Goal: Task Accomplishment & Management: Use online tool/utility

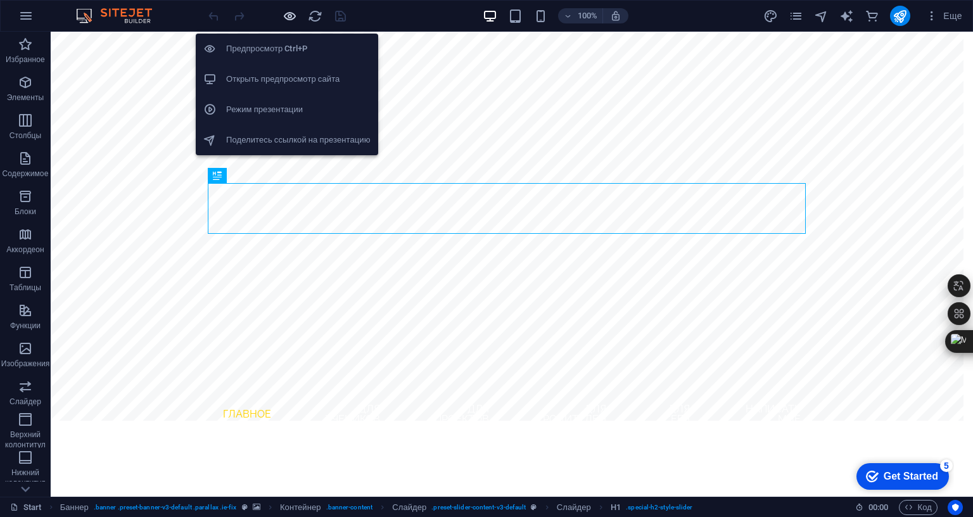
click at [288, 20] on icon "button" at bounding box center [289, 16] width 15 height 15
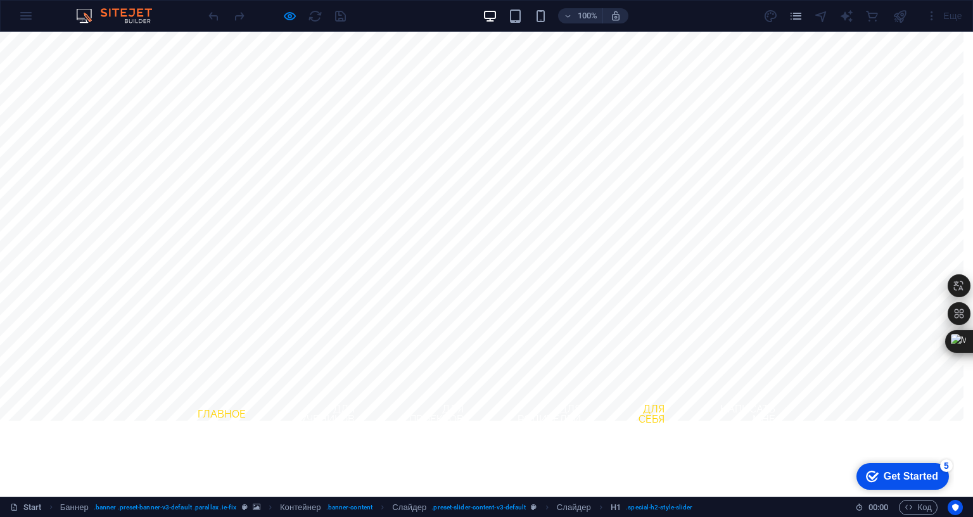
click at [661, 394] on link "для себя" at bounding box center [642, 414] width 63 height 41
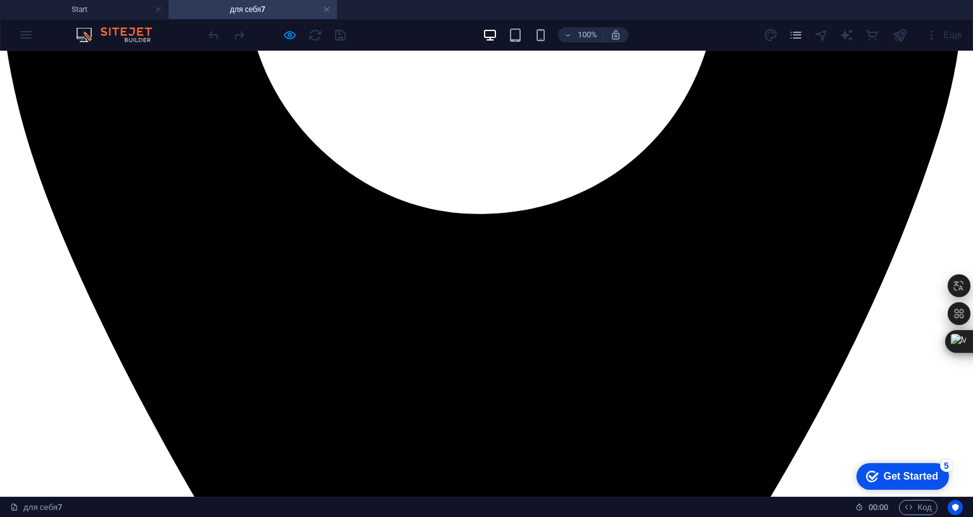
scroll to position [2270, 0]
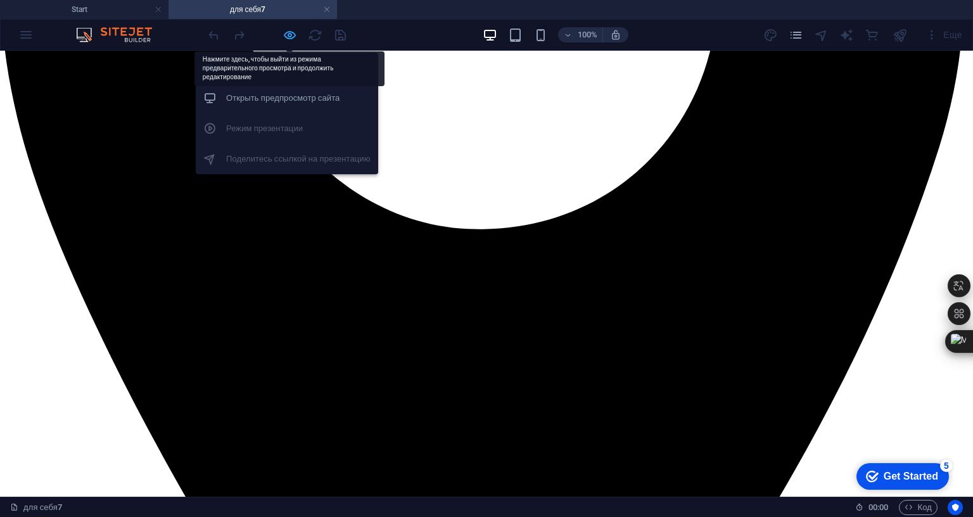
click at [292, 35] on icon "button" at bounding box center [289, 35] width 15 height 15
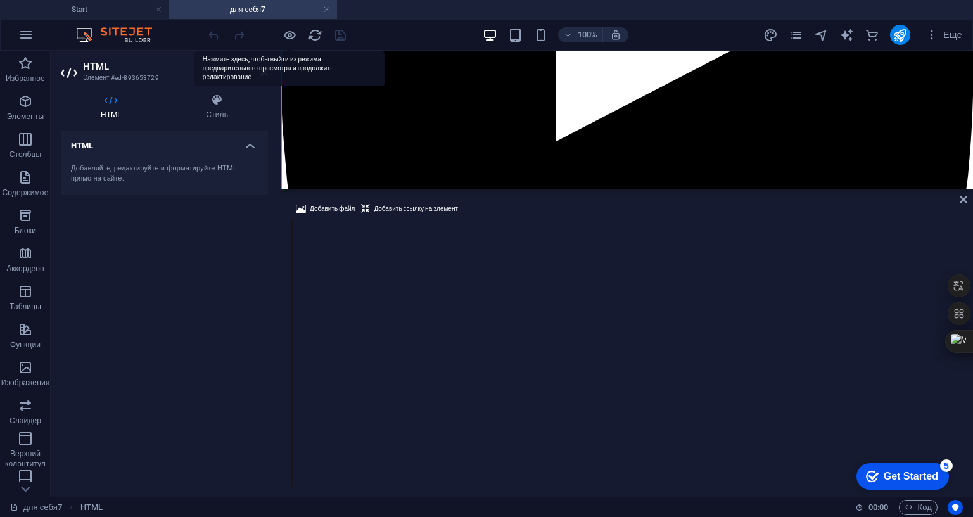
scroll to position [2774, 0]
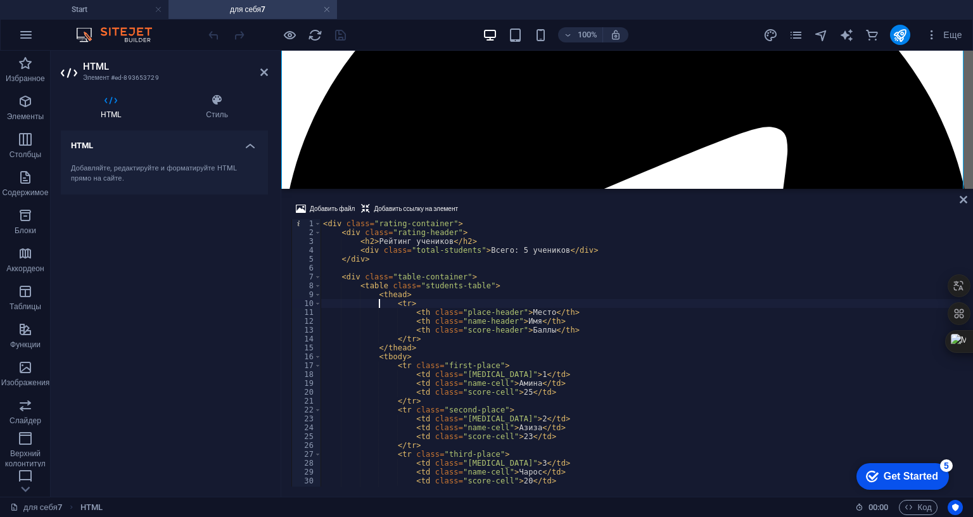
click at [380, 229] on div "< div class = "rating-container" > < div class = "rating-header" > < h2 > Рейти…" at bounding box center [640, 361] width 640 height 285
type textarea "<tr>"
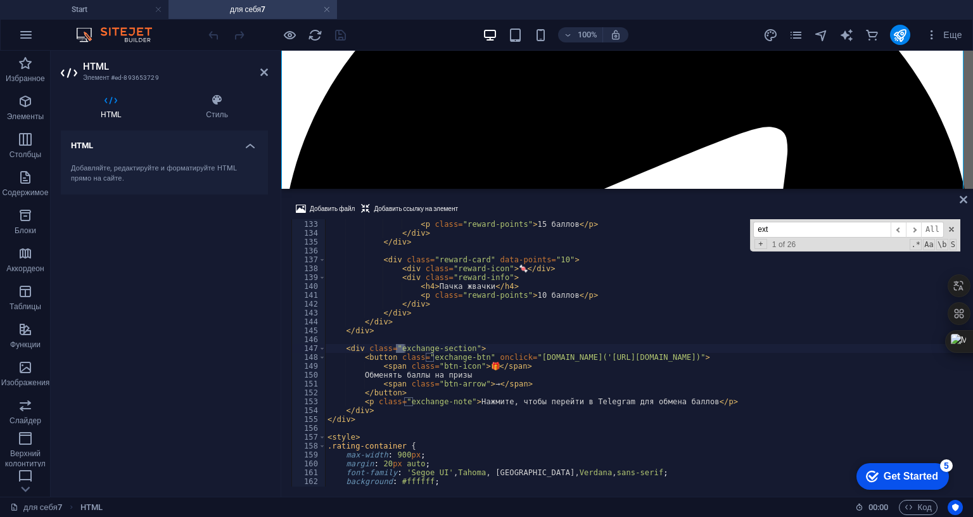
scroll to position [1409, 0]
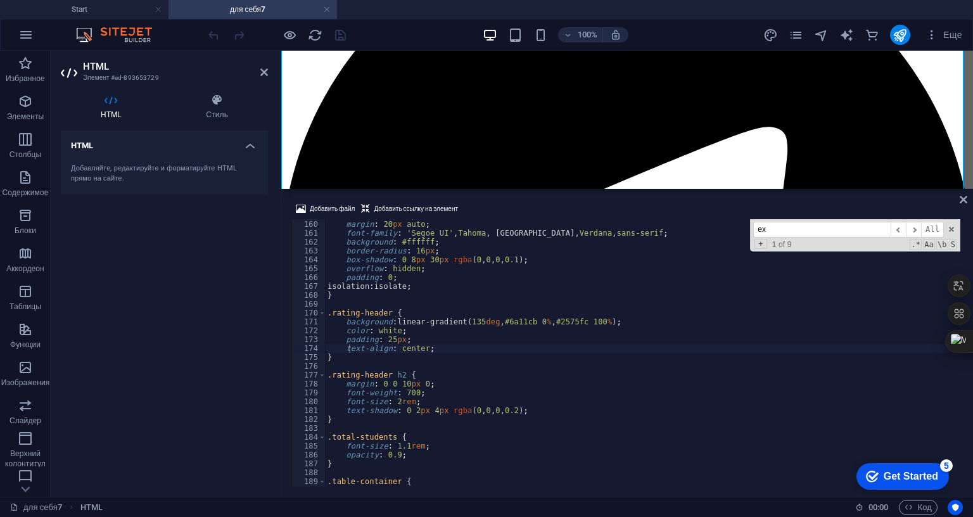
type input "e"
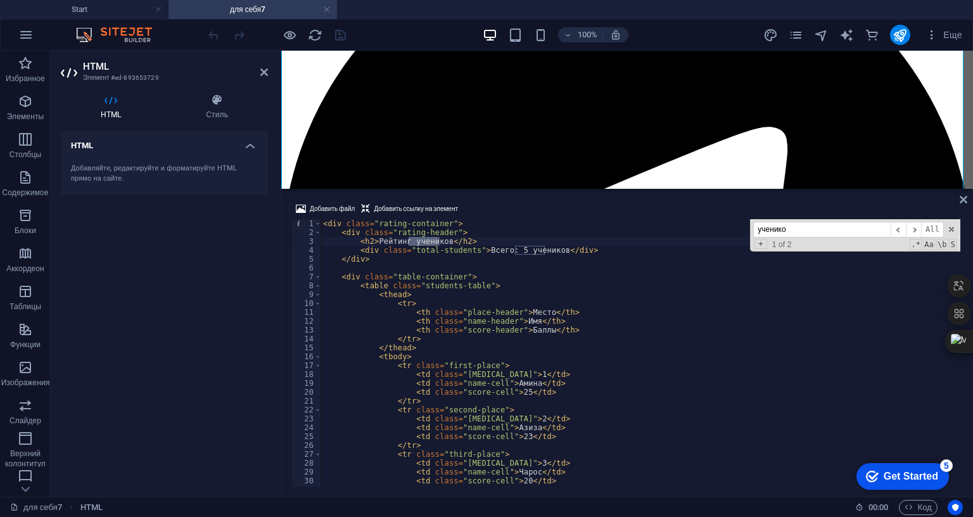
scroll to position [0, 0]
type input "учеников"
click at [509, 219] on div "< div class = "rating-container" > < div class = "rating-header" > < h2 > Рейти…" at bounding box center [640, 361] width 640 height 285
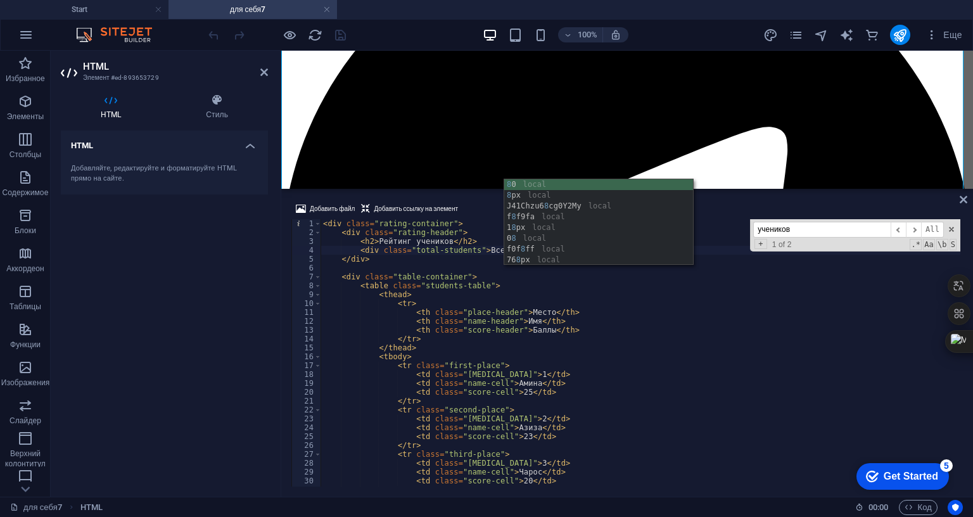
scroll to position [0, 15]
click at [526, 219] on div "< div class = "rating-container" > < div class = "rating-header" > < h2 > Рейти…" at bounding box center [640, 361] width 640 height 285
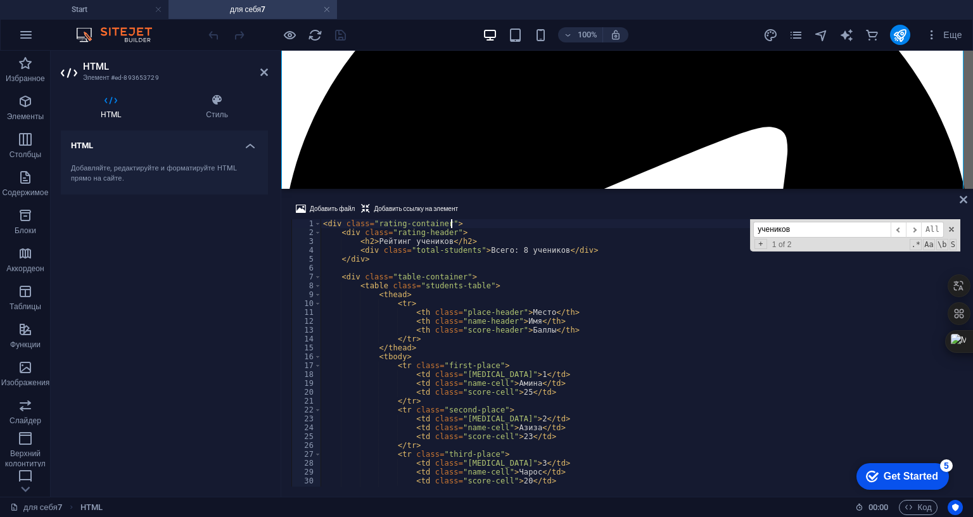
scroll to position [0, 10]
type textarea "<div class="rating-container">"
click at [262, 72] on icon at bounding box center [264, 72] width 8 height 10
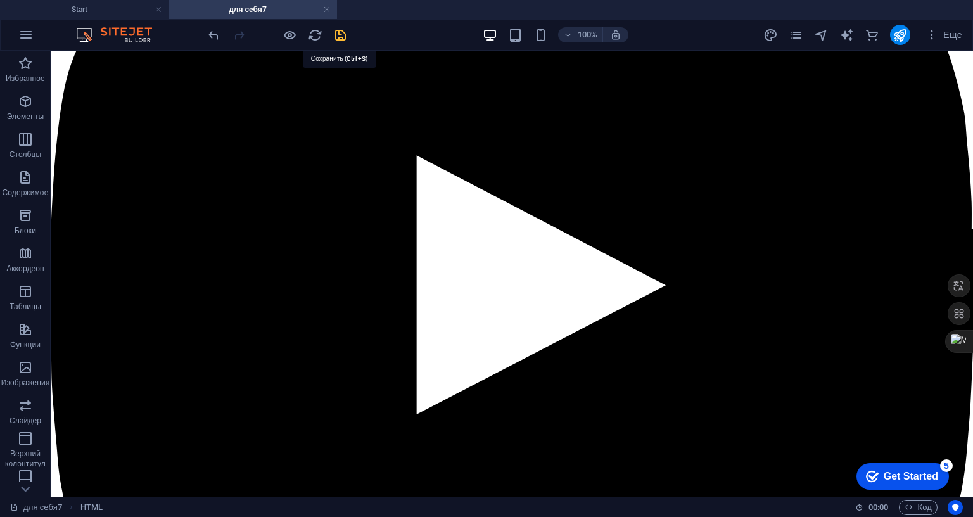
click at [339, 37] on icon "save" at bounding box center [340, 35] width 15 height 15
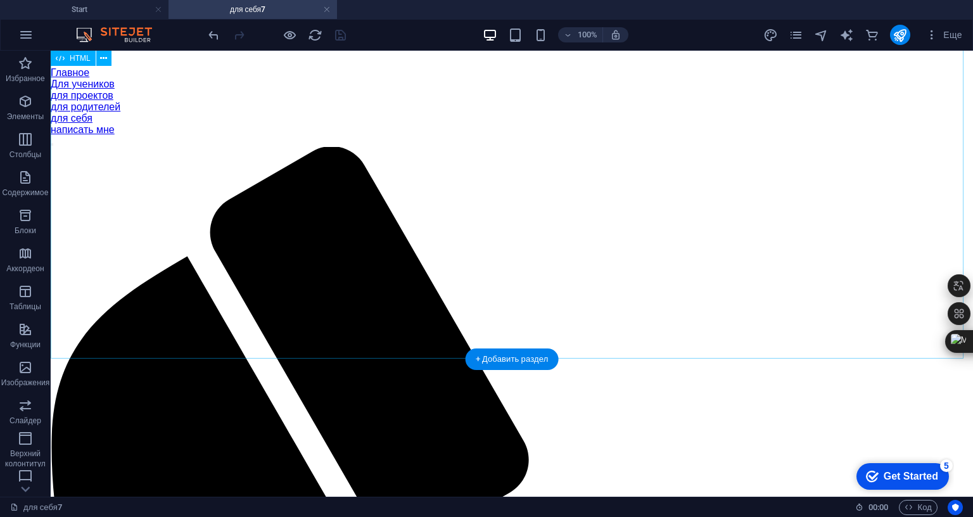
scroll to position [0, 0]
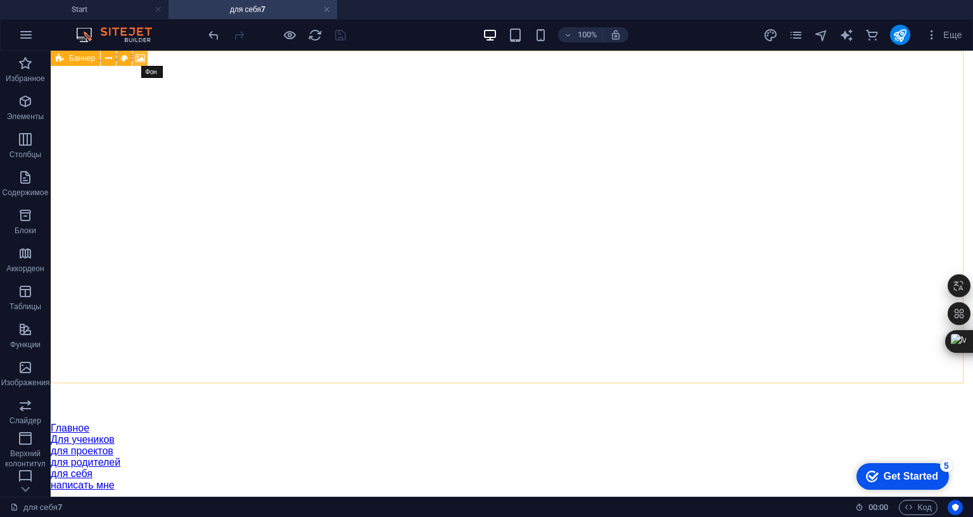
click at [143, 58] on icon at bounding box center [141, 58] width 10 height 13
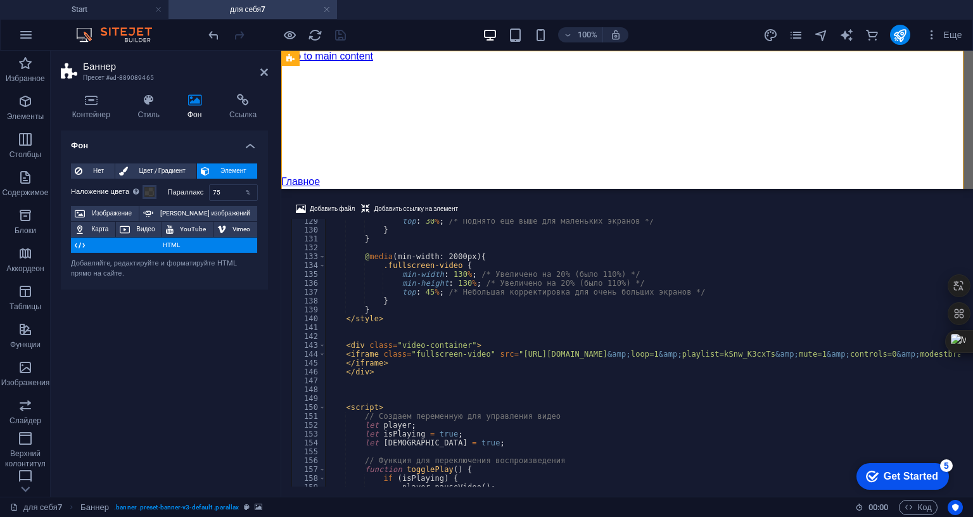
scroll to position [1138, 0]
click at [219, 191] on input "75" at bounding box center [234, 192] width 48 height 15
click at [278, 218] on div at bounding box center [279, 274] width 3 height 446
type input "5"
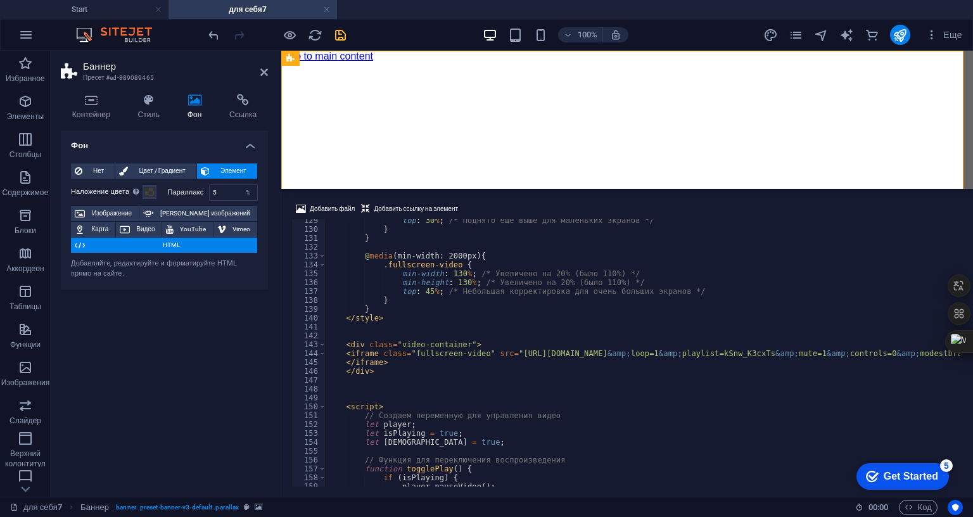
click at [275, 350] on div "Контейнер Стиль Фон Ссылка Размер Высота По умолчанию px rem % vh vw Минимальна…" at bounding box center [164, 290] width 227 height 413
click at [170, 225] on icon at bounding box center [170, 229] width 8 height 15
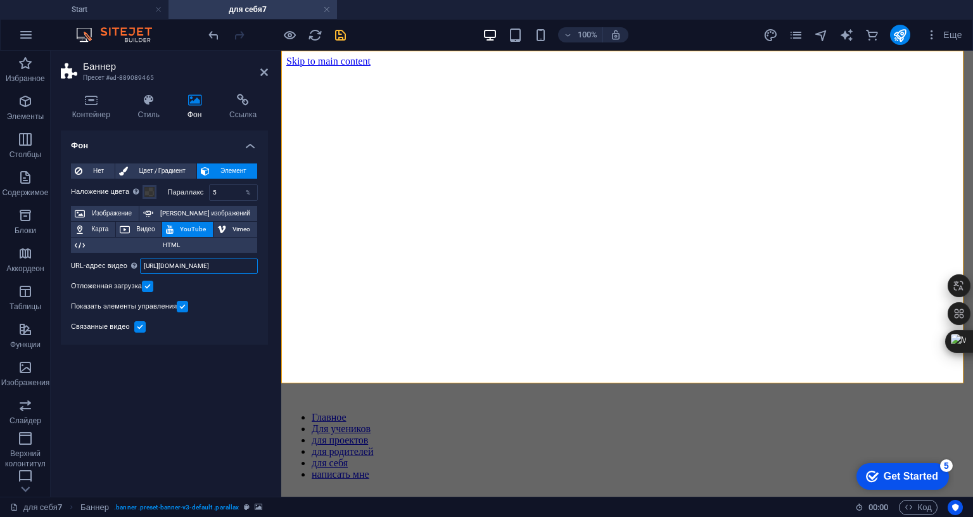
click at [184, 270] on input "https://www.youtube.com/watch?v=hnoviHgPHkY" at bounding box center [199, 265] width 118 height 15
paste input "kSnw_K3cxTs&list=RDkSnw_K3cxTs&start_radio=1"
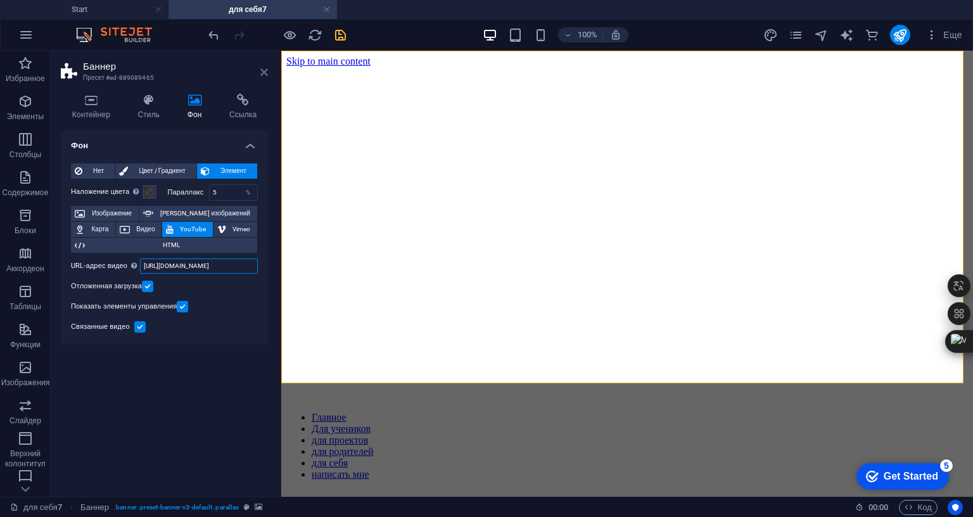
type input "https://www.youtube.com/watch?v=kSnw_K3cxTs&list=RDkSnw_K3cxTs&start_radio=1"
click at [262, 68] on icon at bounding box center [264, 72] width 8 height 10
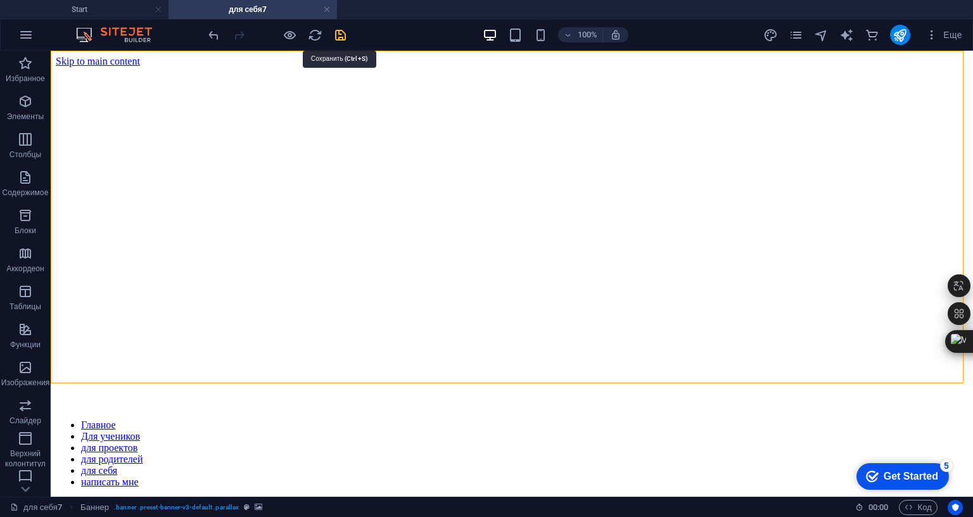
click at [345, 36] on icon "save" at bounding box center [340, 35] width 15 height 15
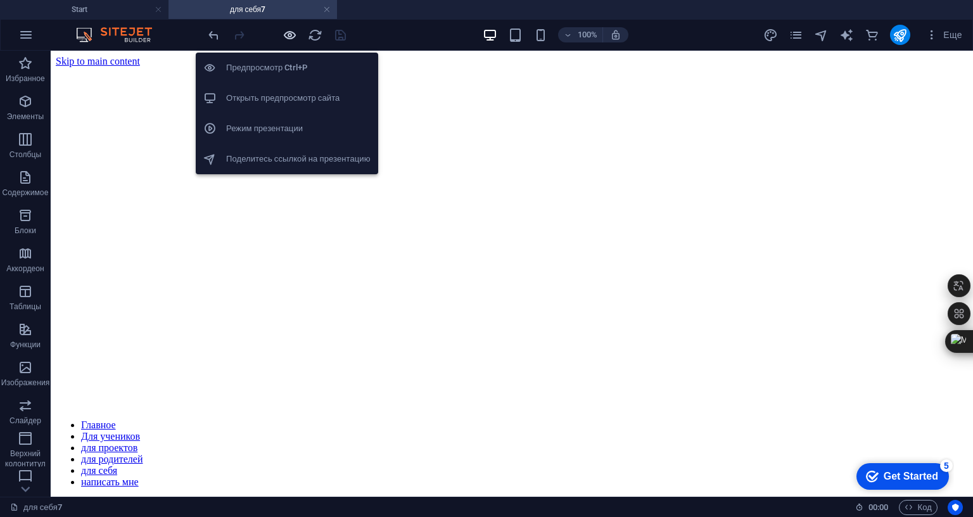
click at [290, 33] on icon "button" at bounding box center [289, 35] width 15 height 15
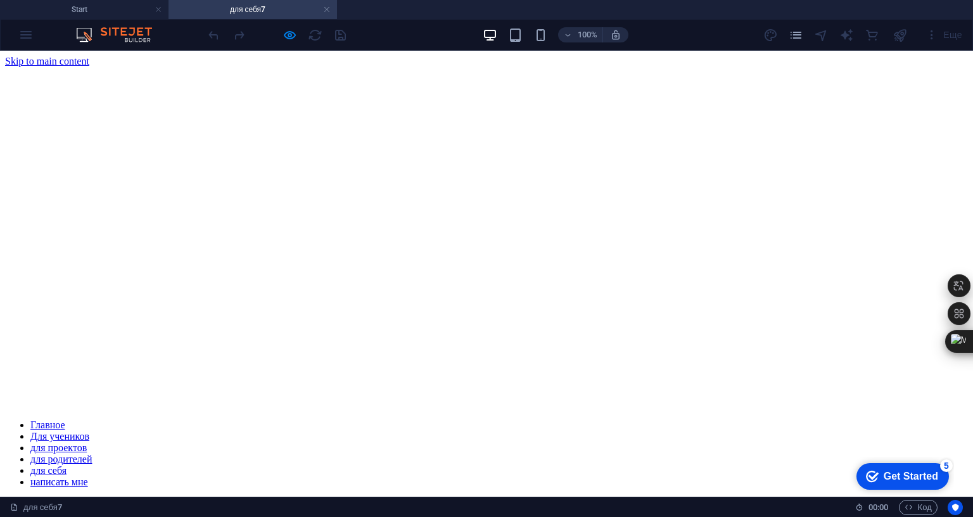
click at [89, 431] on link "Для учеников" at bounding box center [59, 436] width 59 height 11
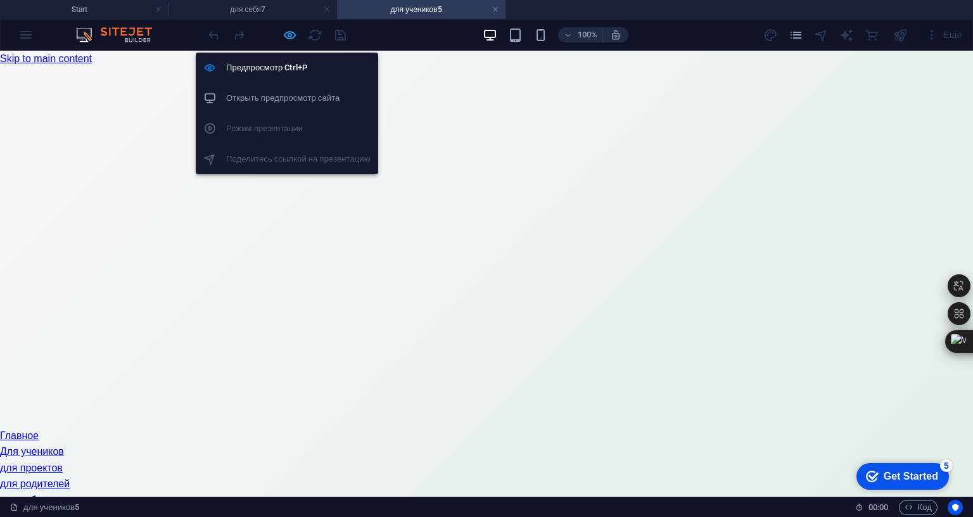
click at [291, 32] on icon "button" at bounding box center [289, 35] width 15 height 15
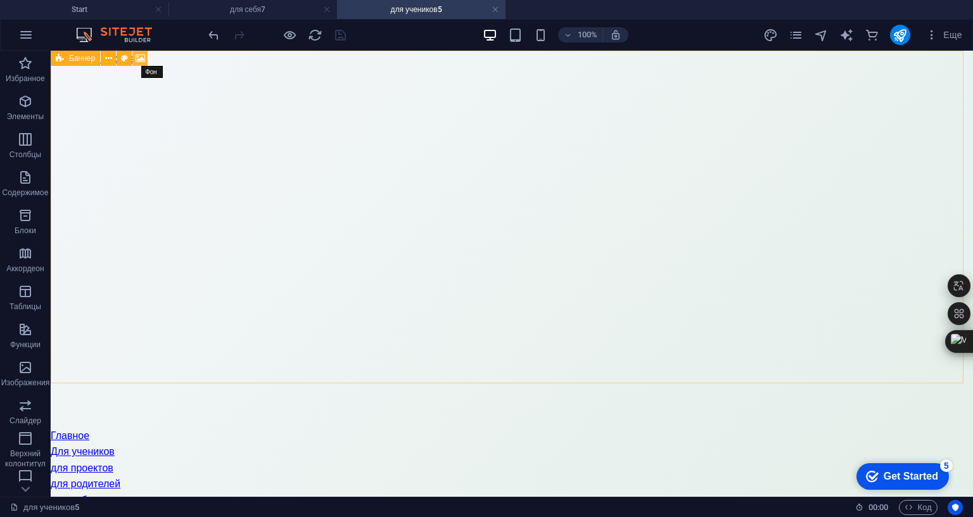
click at [142, 58] on icon at bounding box center [141, 58] width 10 height 13
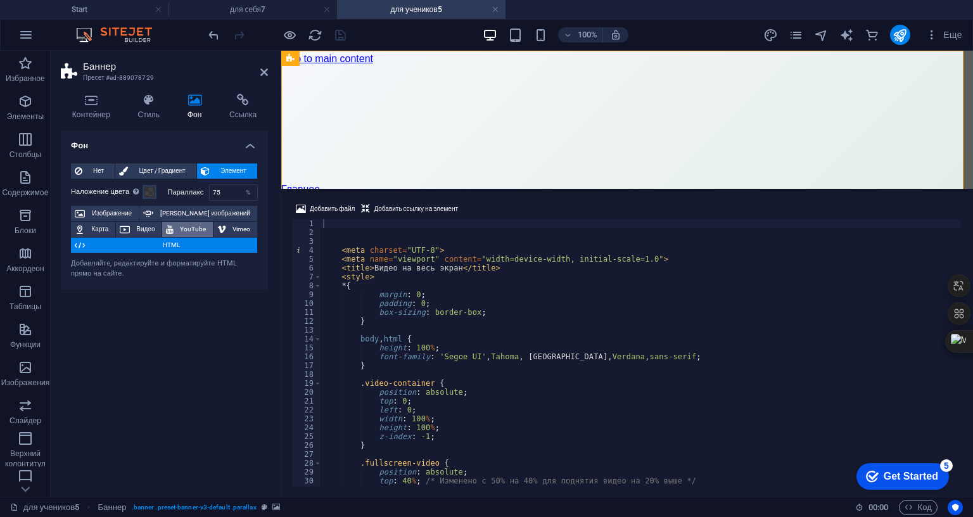
click at [179, 227] on span "YouTube" at bounding box center [193, 229] width 32 height 15
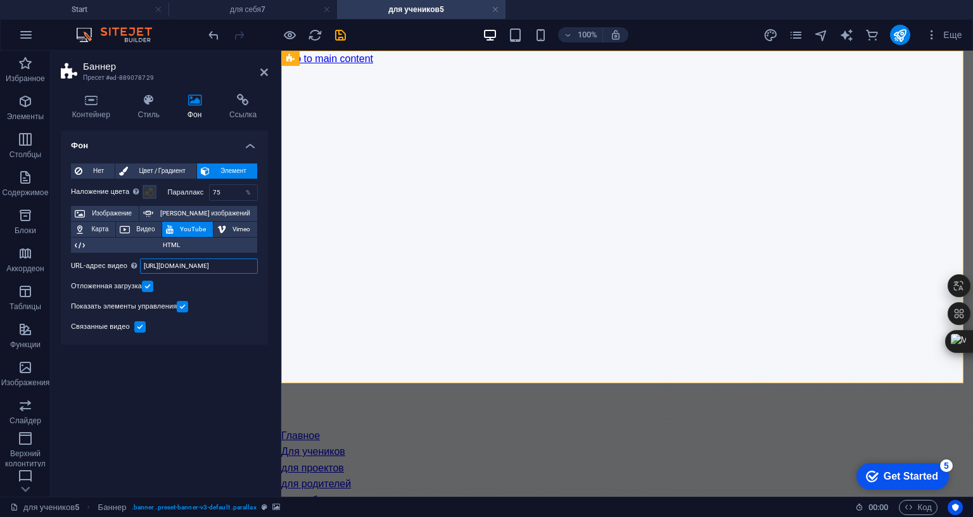
click at [208, 266] on input "https://www.youtube.com/watch?v=hnoviHgPHkY" at bounding box center [199, 265] width 118 height 15
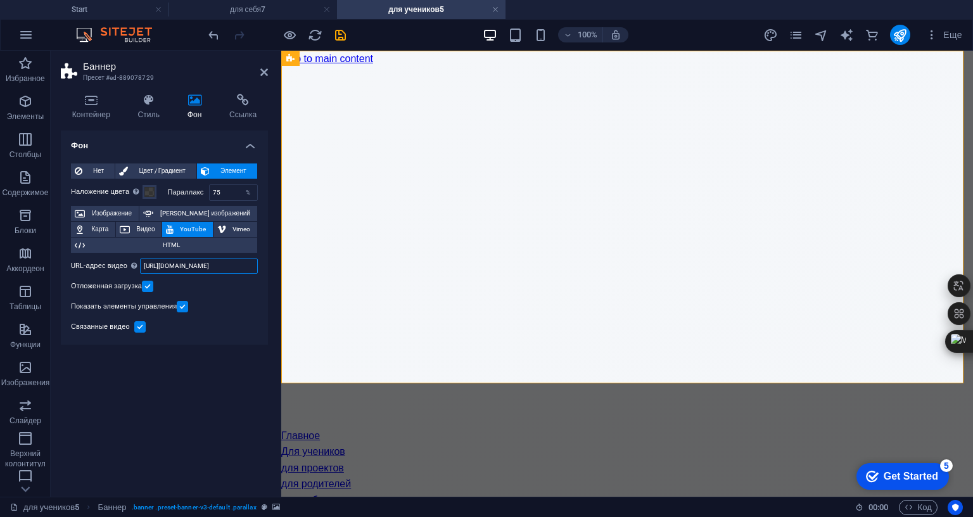
paste input "oNocVBCWeuc&list=RDoNocVBCWeuc&start_radio=1"
type input "https://www.youtube.com/watch?v=oNocVBCWeuc&list=RDoNocVBCWeuc&start_radio=1"
click at [263, 72] on icon at bounding box center [264, 72] width 8 height 10
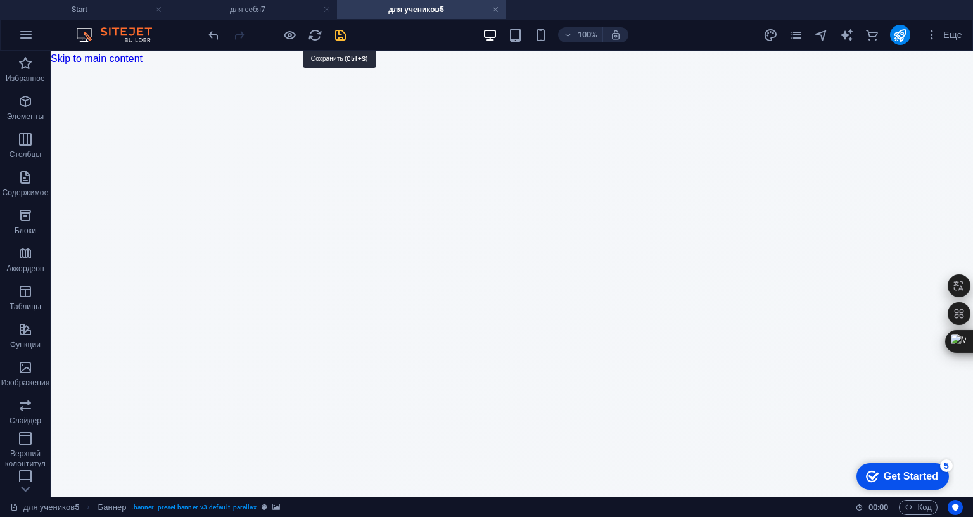
click at [341, 32] on icon "save" at bounding box center [340, 35] width 15 height 15
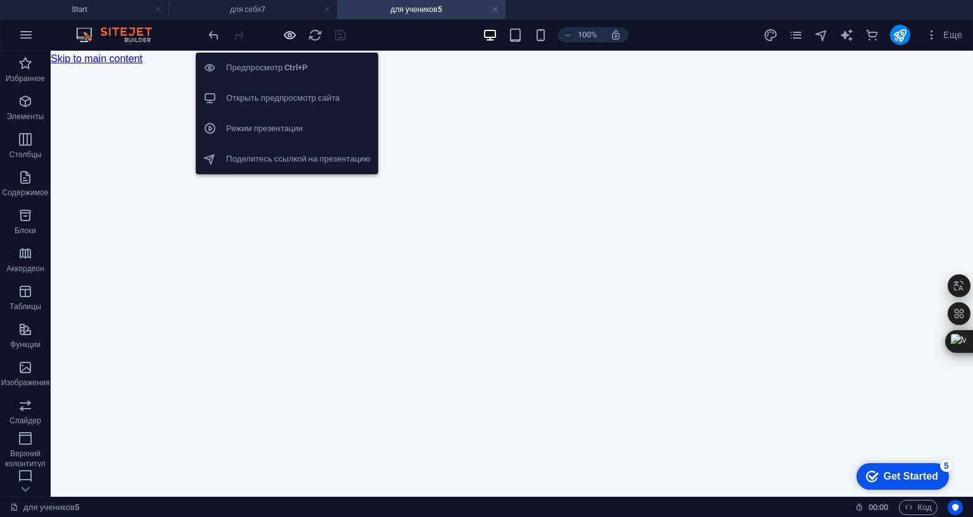
click at [289, 46] on div "Предпросмотр Ctrl+P Открыть предпросмотр сайта Режим презентации Поделитесь ссы…" at bounding box center [287, 108] width 182 height 132
click at [291, 37] on icon "button" at bounding box center [289, 35] width 15 height 15
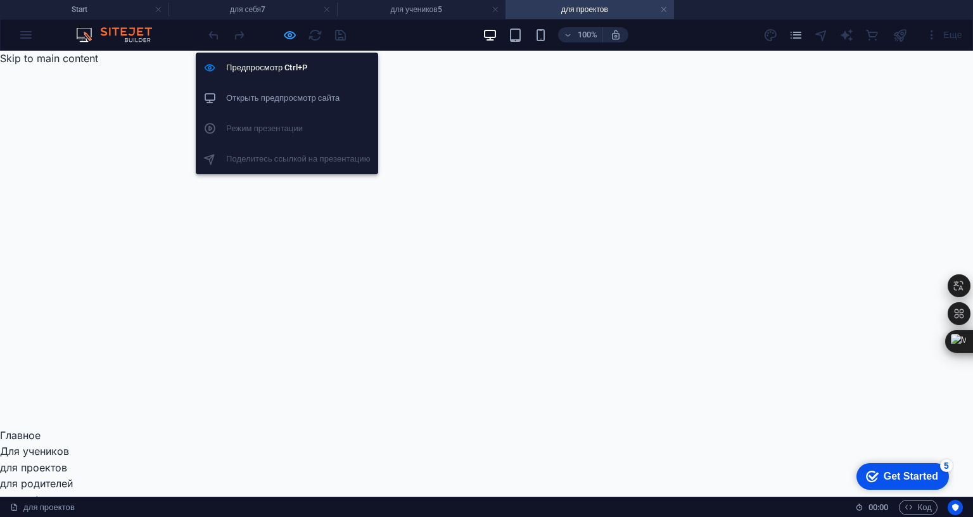
click at [287, 33] on icon "button" at bounding box center [289, 35] width 15 height 15
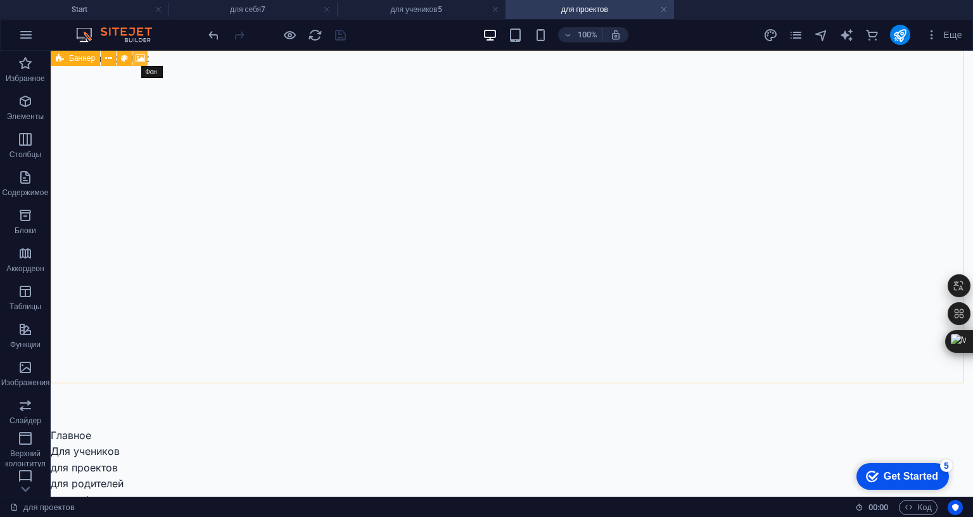
click at [137, 61] on icon at bounding box center [141, 58] width 10 height 13
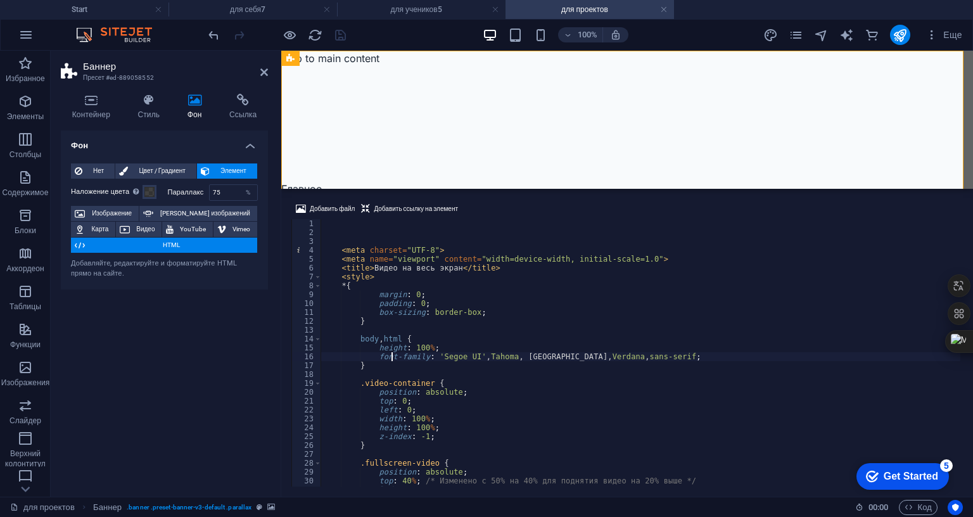
click at [392, 279] on div "< meta charset = "UTF-8" > < meta name = "viewport" content = "width=device-wid…" at bounding box center [958, 360] width 1277 height 282
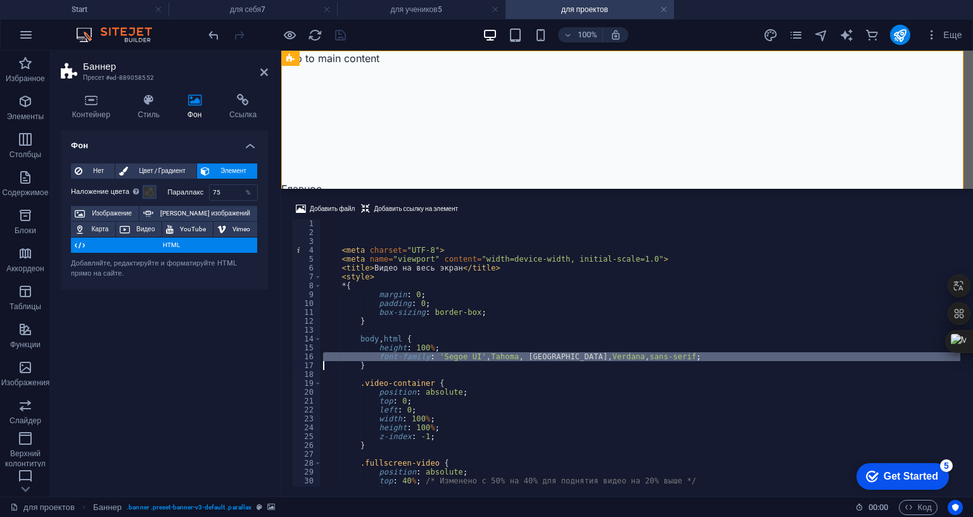
click at [392, 279] on div "< meta charset = "UTF-8" > < meta name = "viewport" content = "width=device-wid…" at bounding box center [958, 360] width 1277 height 282
type textarea "font-family: 'Segoe UI', Tahoma, Geneva, Verdana, sans-serif; }"
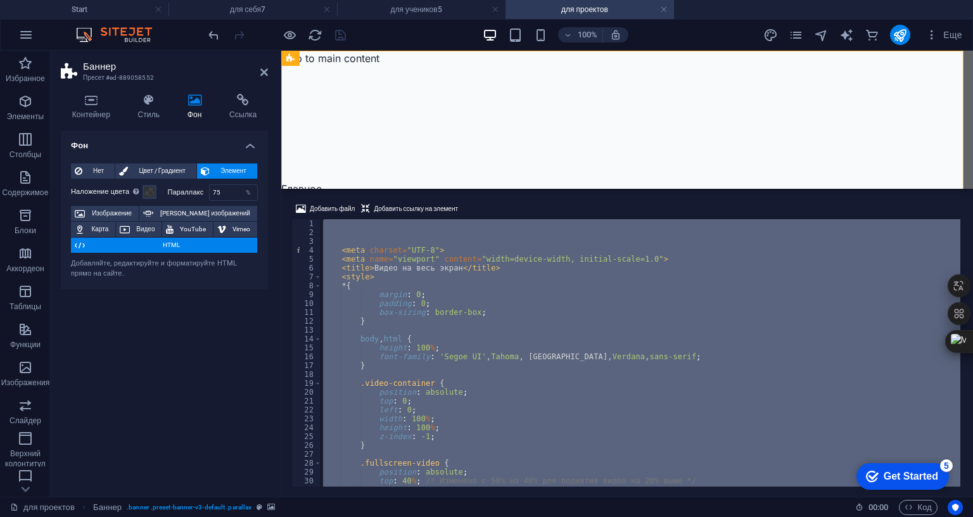
click at [392, 279] on div "< meta charset = "UTF-8" > < meta name = "viewport" content = "width=device-wid…" at bounding box center [958, 360] width 1277 height 282
click at [176, 227] on button "YouTube" at bounding box center [187, 229] width 51 height 15
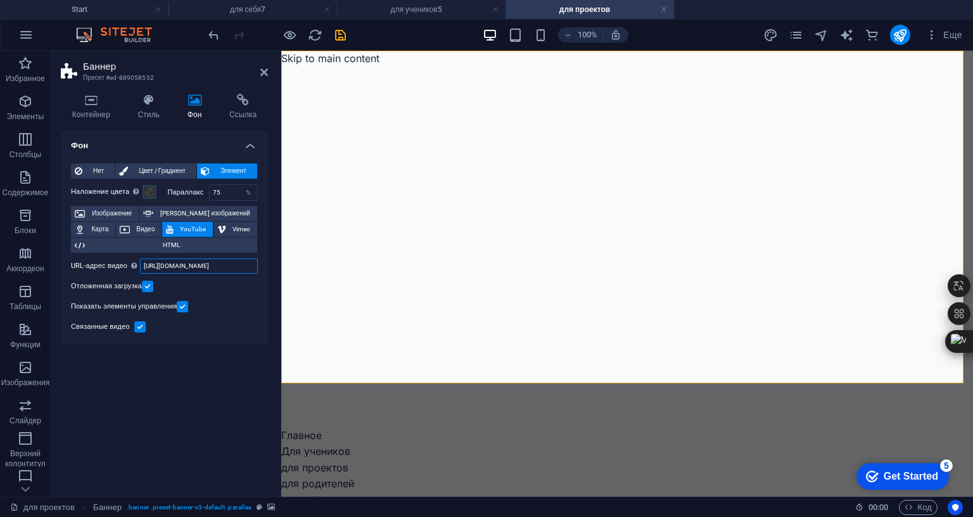
click at [162, 265] on input "https://www.youtube.com/watch?v=hnoviHgPHkY" at bounding box center [199, 265] width 118 height 15
paste input "https://www.youtube.com/watch?v=X-XZx1o_w-A&list=RDX-XZx1o_w-A&start_radio=1"
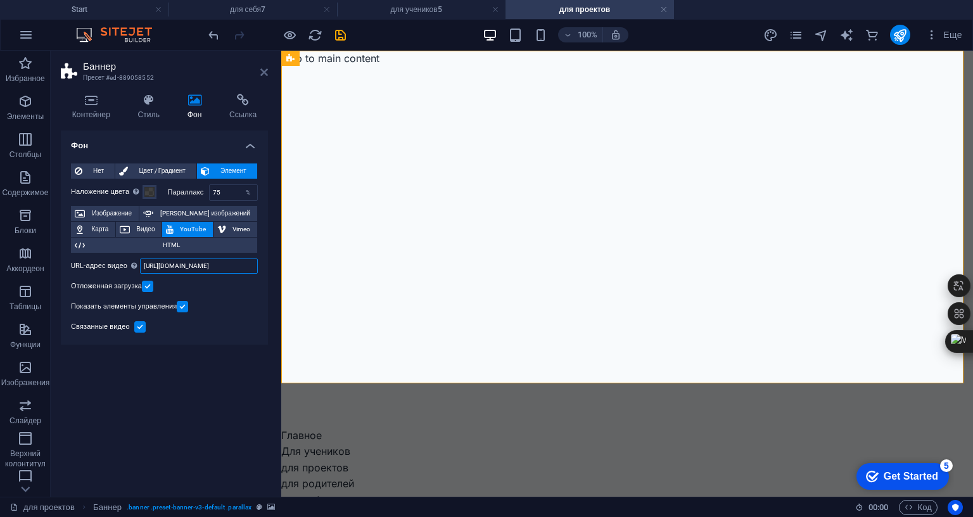
type input "https://www.youtube.com/watch?v=X-XZx1o_w-A&list=RDX-XZx1o_w-A&start_radio=1"
click at [263, 73] on icon at bounding box center [264, 72] width 8 height 10
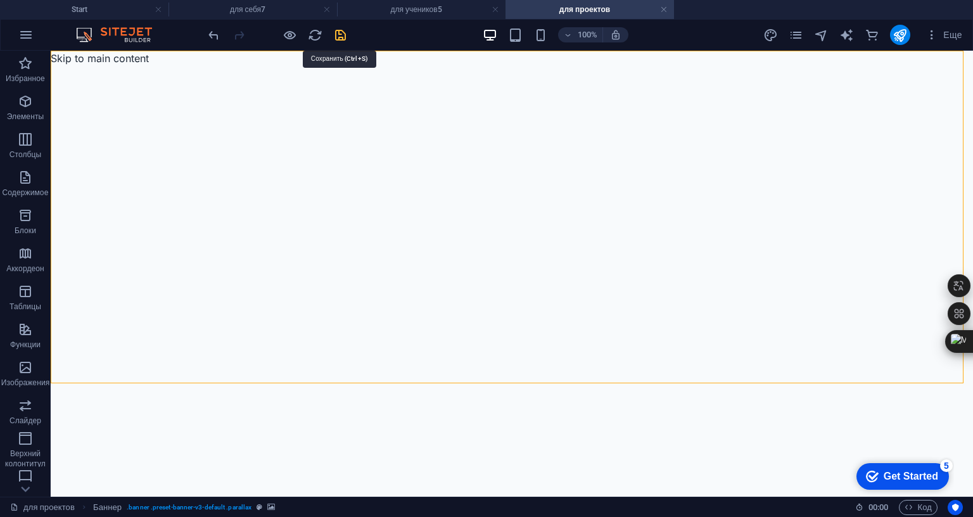
click at [338, 32] on icon "save" at bounding box center [340, 35] width 15 height 15
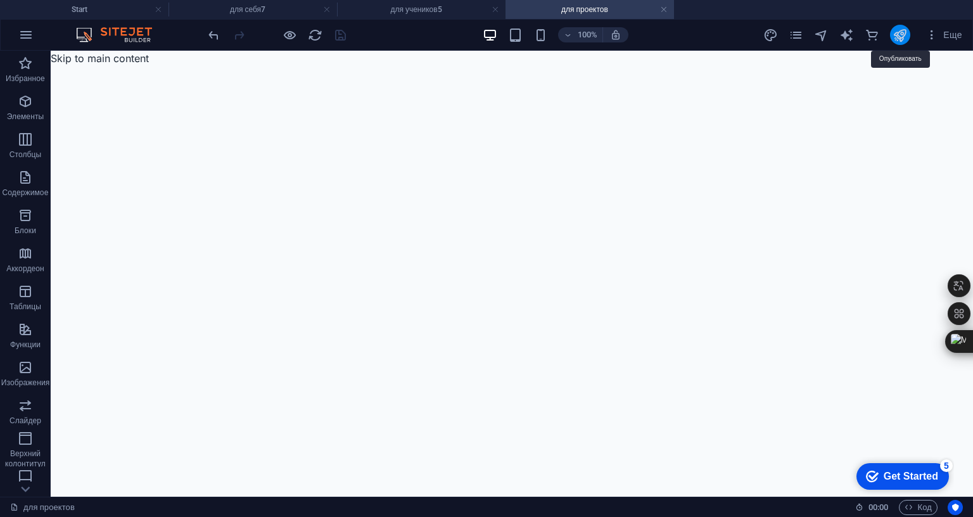
click at [904, 35] on icon "publish" at bounding box center [899, 35] width 15 height 15
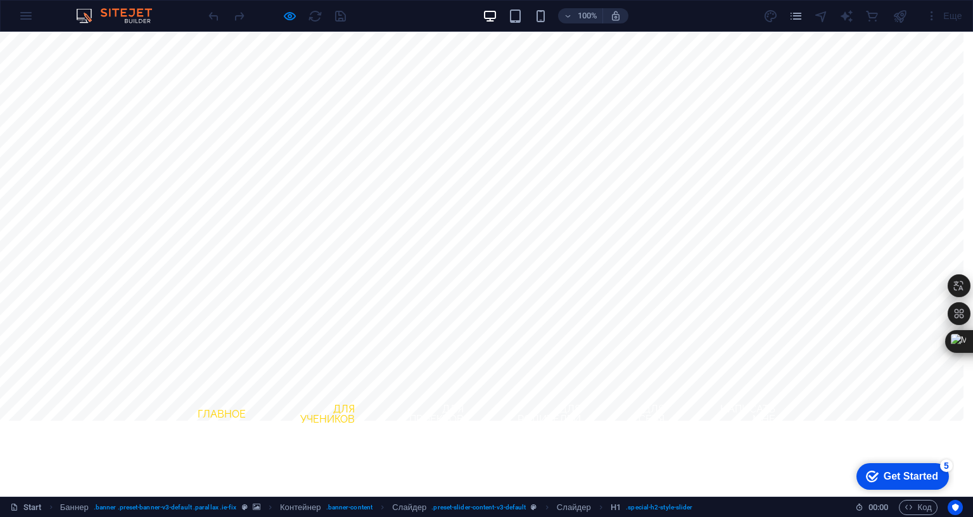
click at [318, 394] on link "Для учеников" at bounding box center [320, 414] width 89 height 41
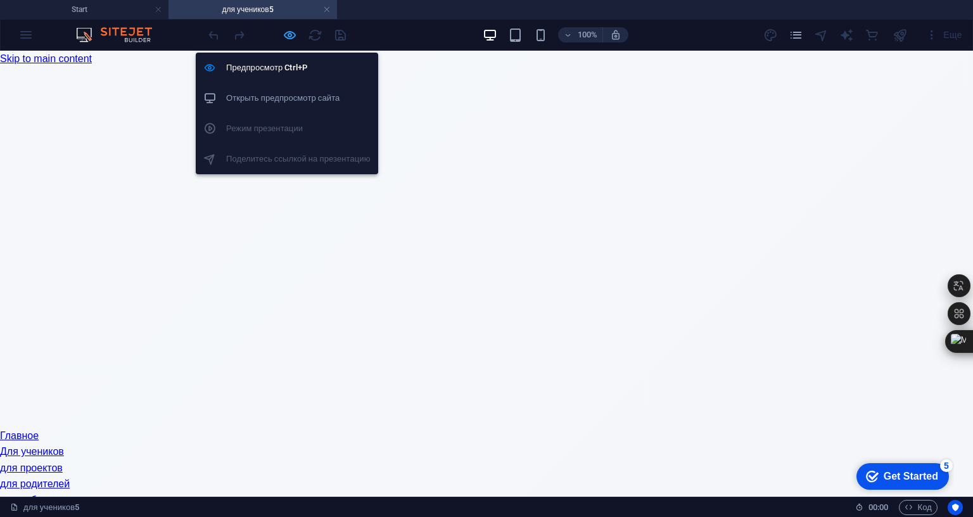
click at [0, 0] on icon "button" at bounding box center [0, 0] width 0 height 0
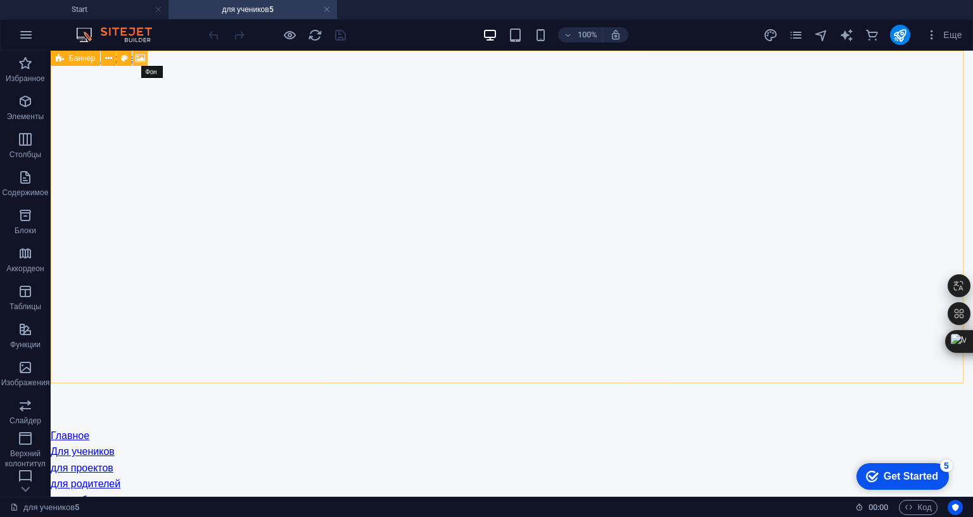
click at [138, 54] on icon at bounding box center [141, 58] width 10 height 13
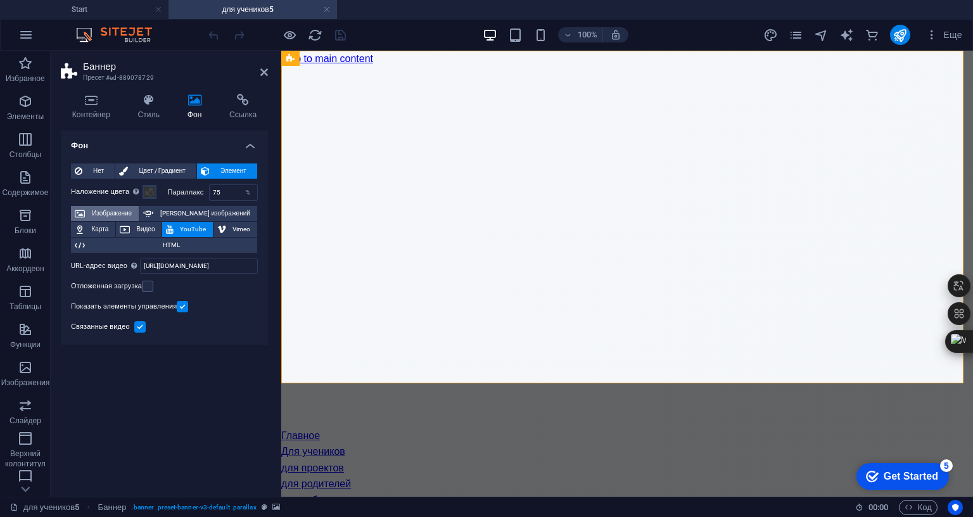
click at [120, 212] on span "Изображение" at bounding box center [112, 213] width 46 height 15
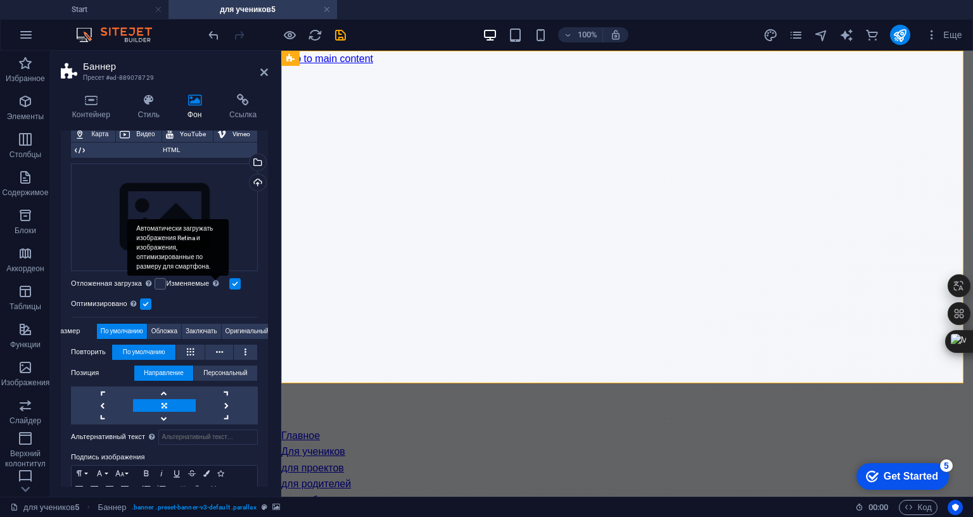
scroll to position [94, 0]
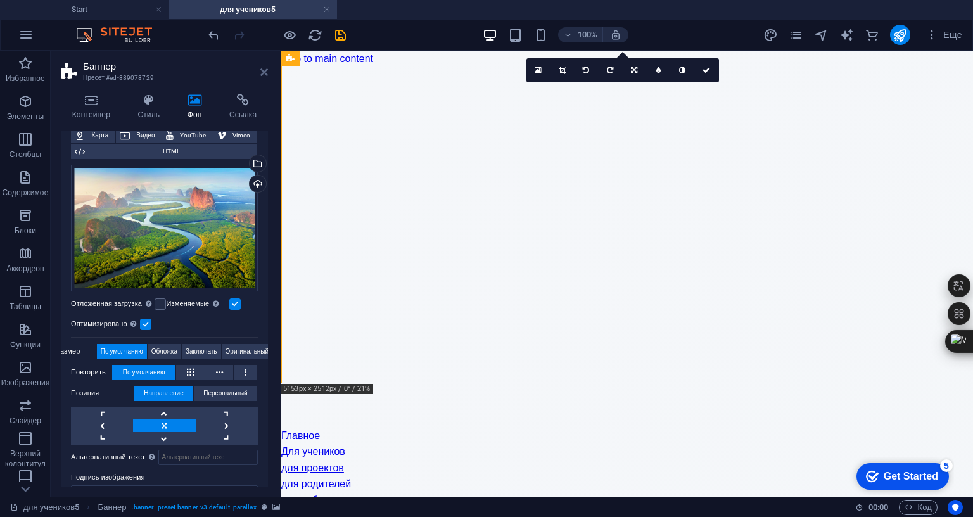
click at [262, 70] on icon at bounding box center [264, 72] width 8 height 10
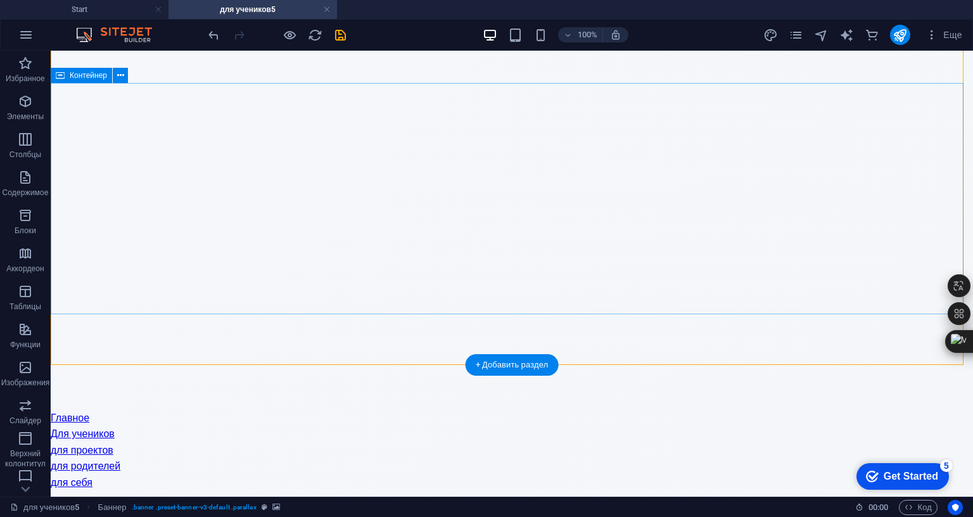
scroll to position [0, 0]
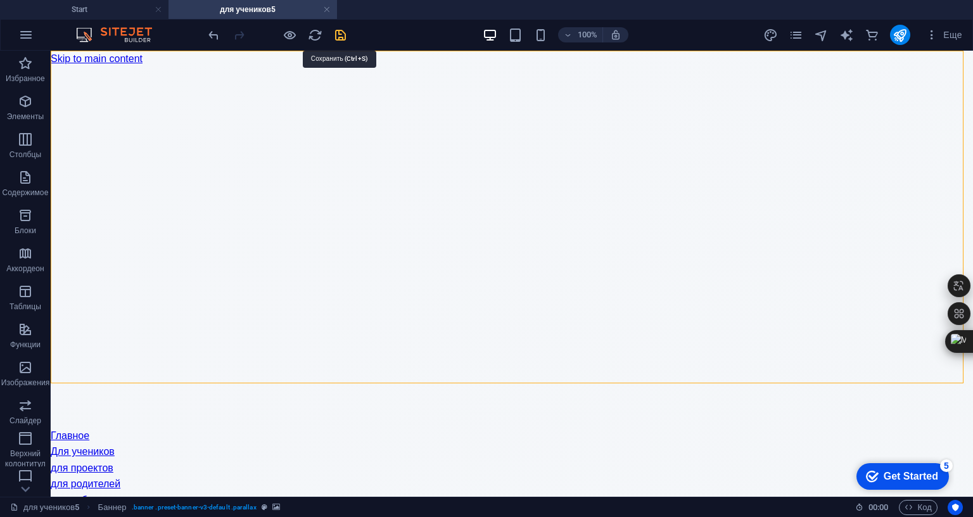
click at [0, 0] on icon "save" at bounding box center [0, 0] width 0 height 0
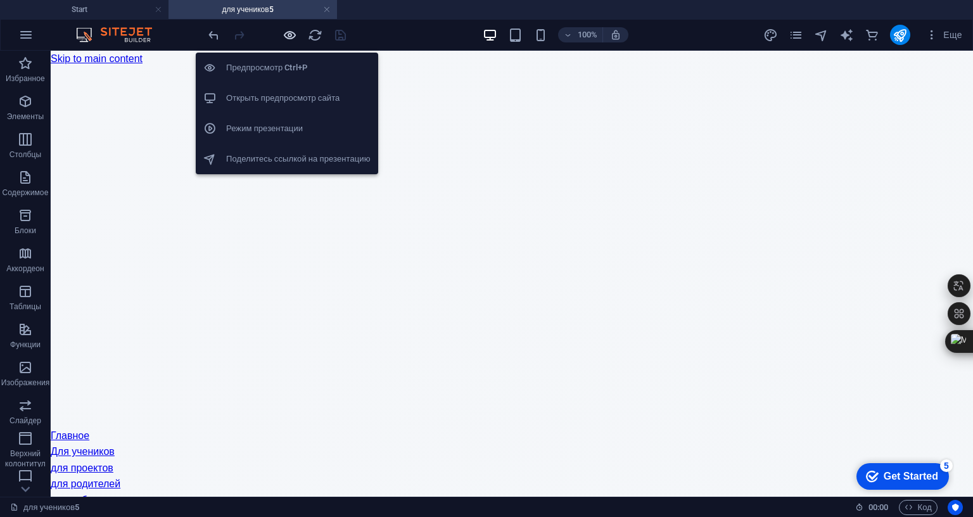
click at [0, 0] on icon "button" at bounding box center [0, 0] width 0 height 0
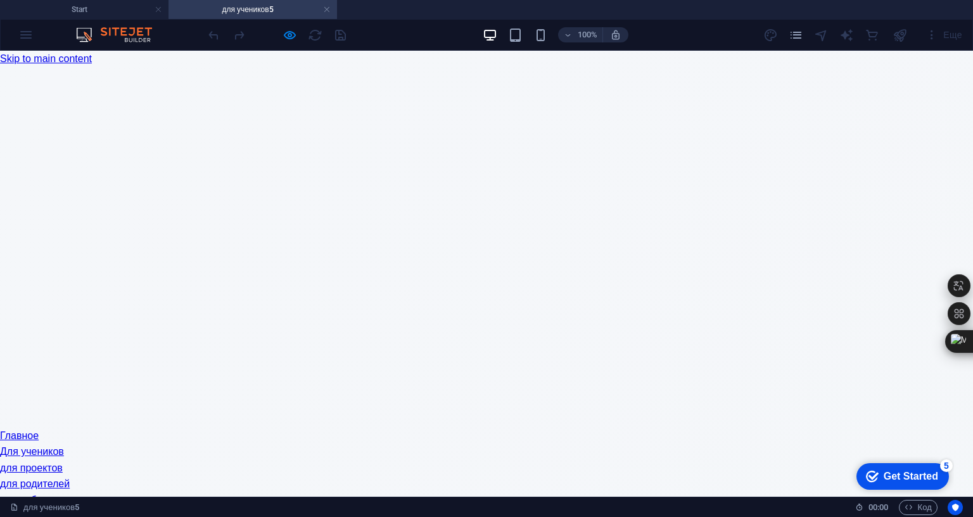
click at [63, 462] on link "для проектов" at bounding box center [31, 467] width 63 height 11
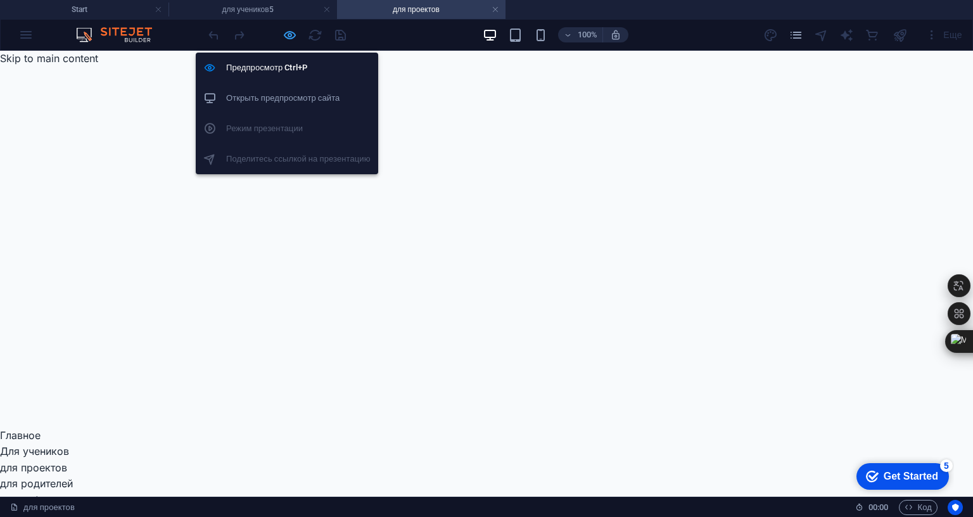
click at [291, 40] on icon "button" at bounding box center [289, 35] width 15 height 15
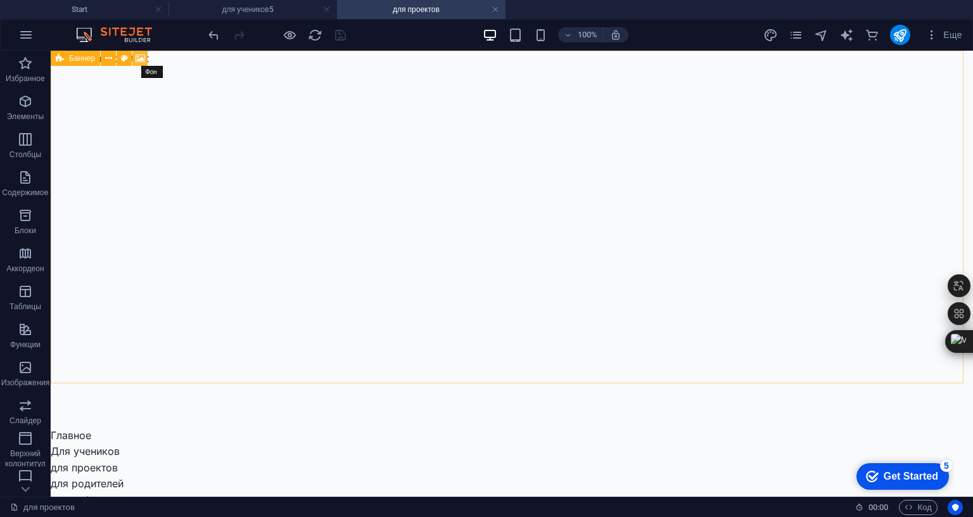
click at [142, 58] on icon at bounding box center [141, 58] width 10 height 13
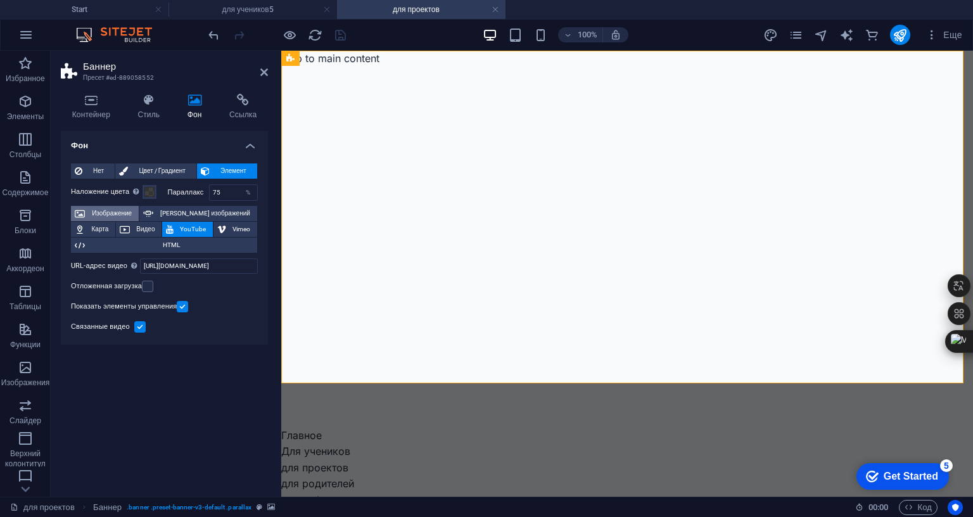
click at [101, 217] on span "Изображение" at bounding box center [112, 213] width 46 height 15
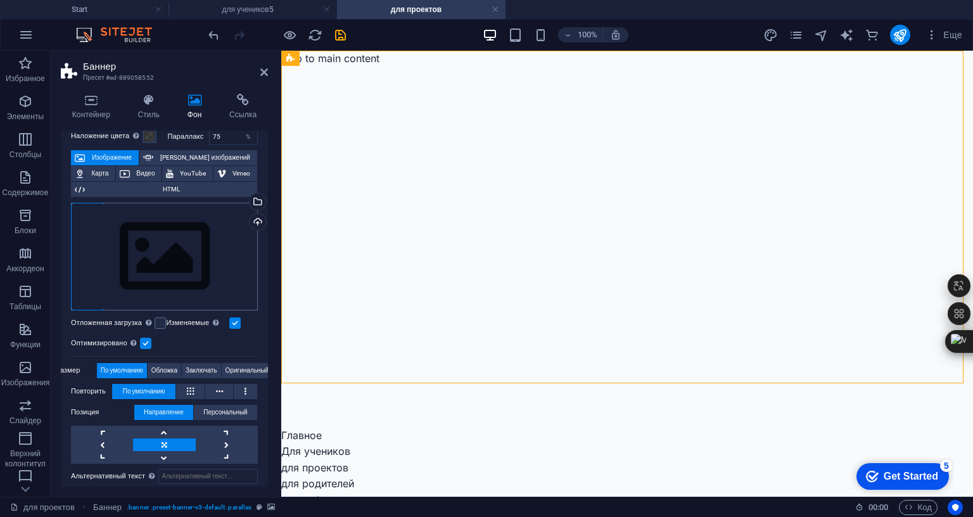
scroll to position [57, 0]
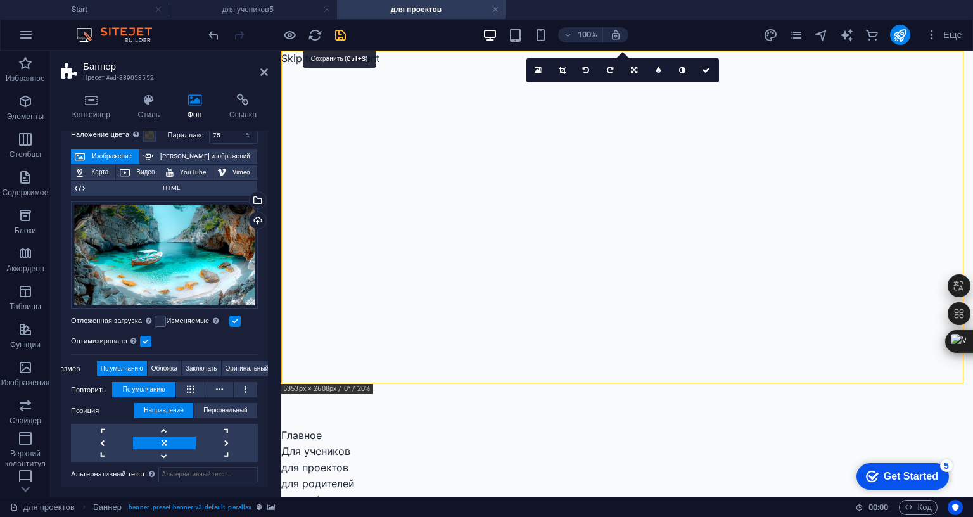
click at [340, 35] on icon "save" at bounding box center [340, 35] width 15 height 15
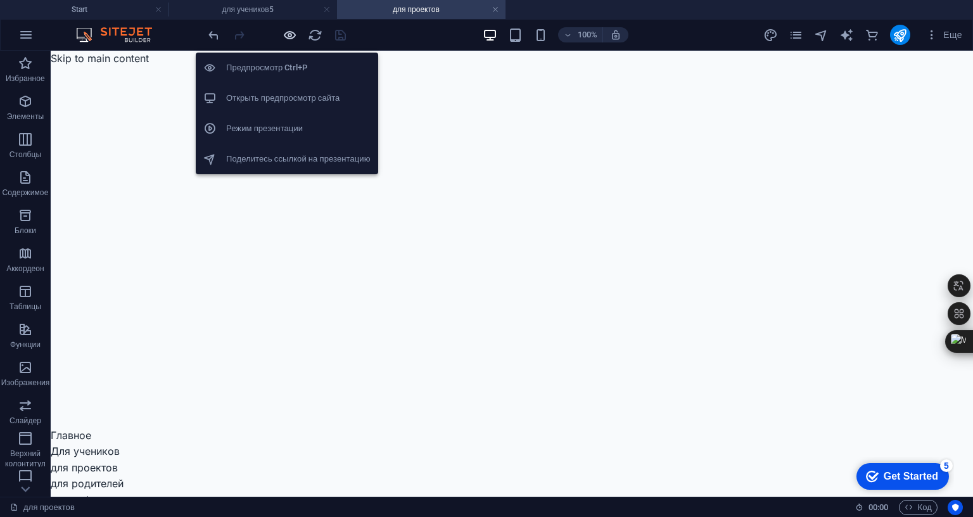
click at [288, 29] on icon "button" at bounding box center [289, 35] width 15 height 15
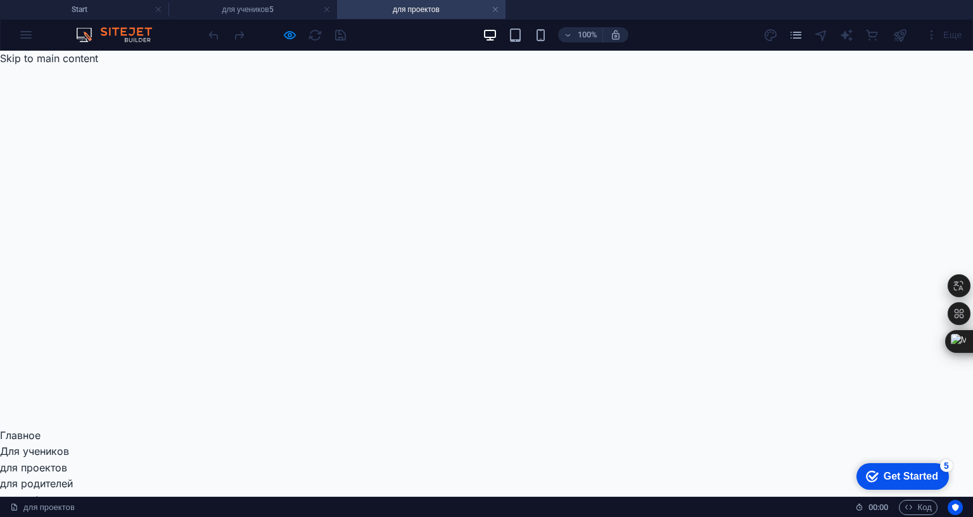
click at [44, 493] on link "для себя" at bounding box center [22, 499] width 44 height 13
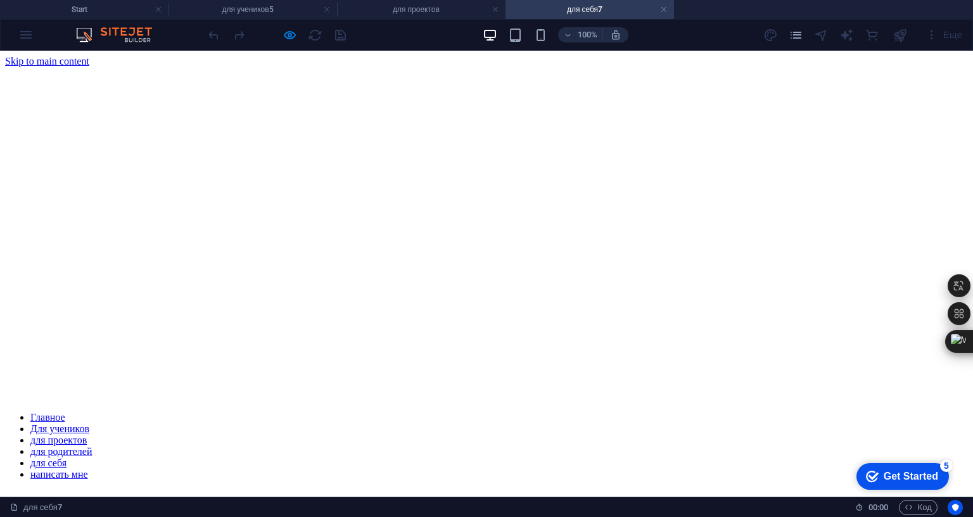
scroll to position [0, 0]
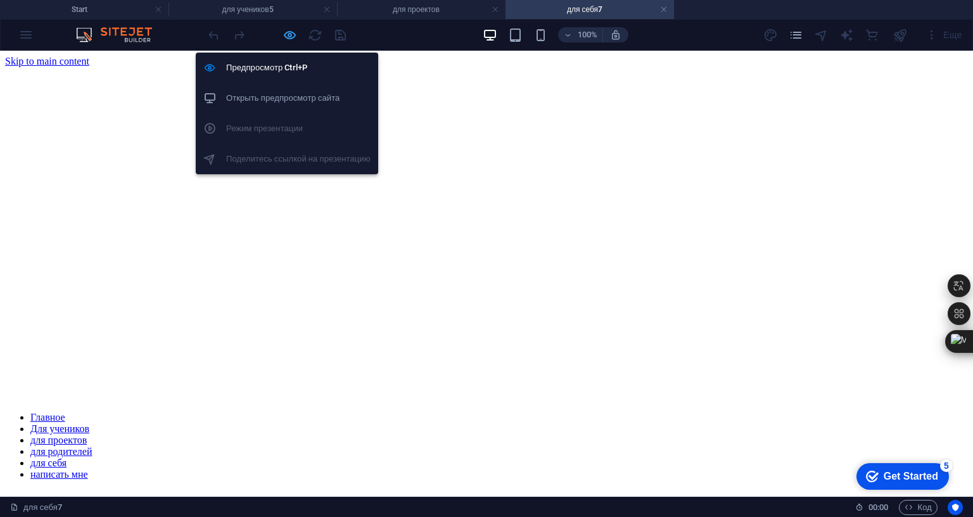
click at [289, 33] on icon "button" at bounding box center [289, 35] width 15 height 15
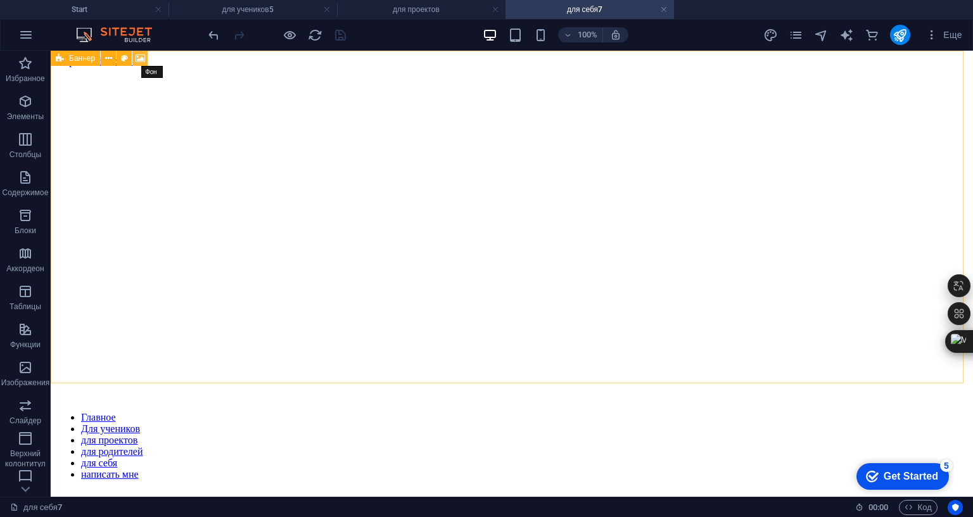
click at [143, 59] on icon at bounding box center [141, 58] width 10 height 13
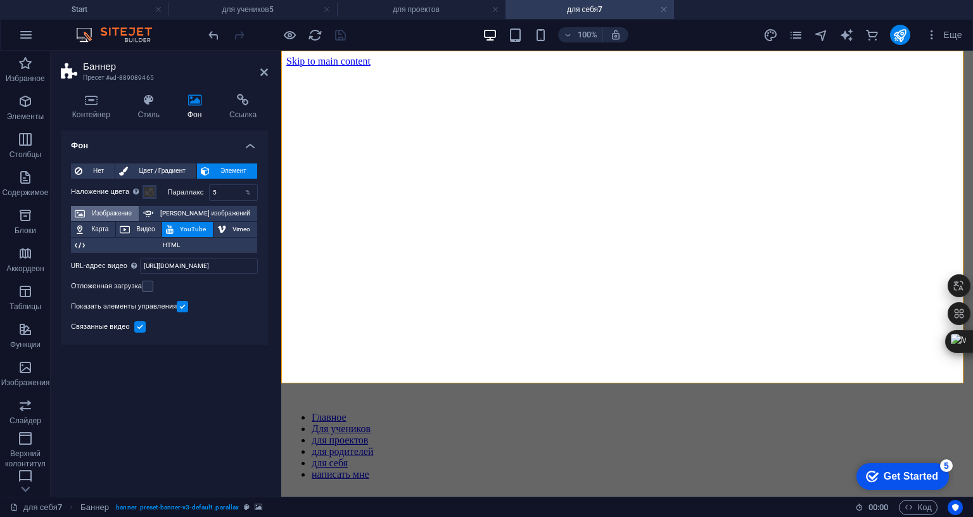
click at [124, 209] on span "Изображение" at bounding box center [112, 213] width 46 height 15
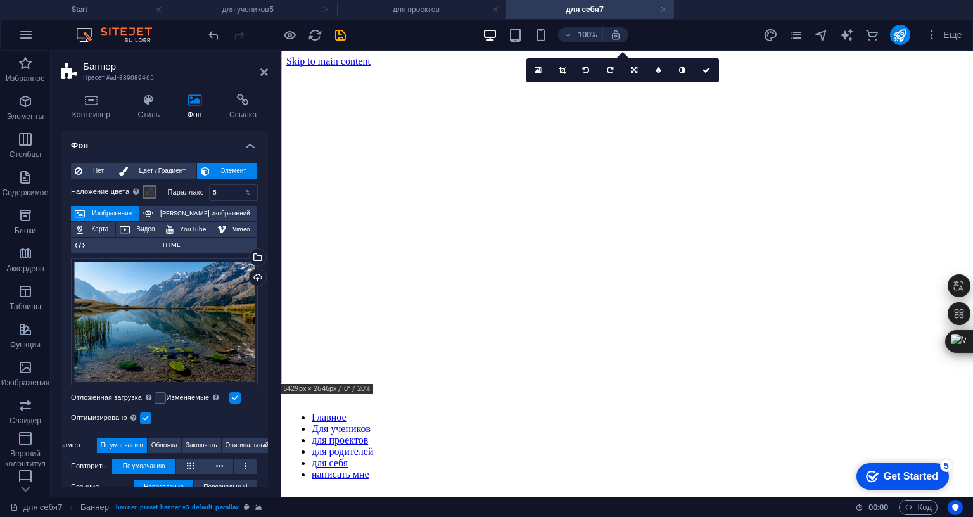
click at [147, 191] on span at bounding box center [149, 192] width 10 height 10
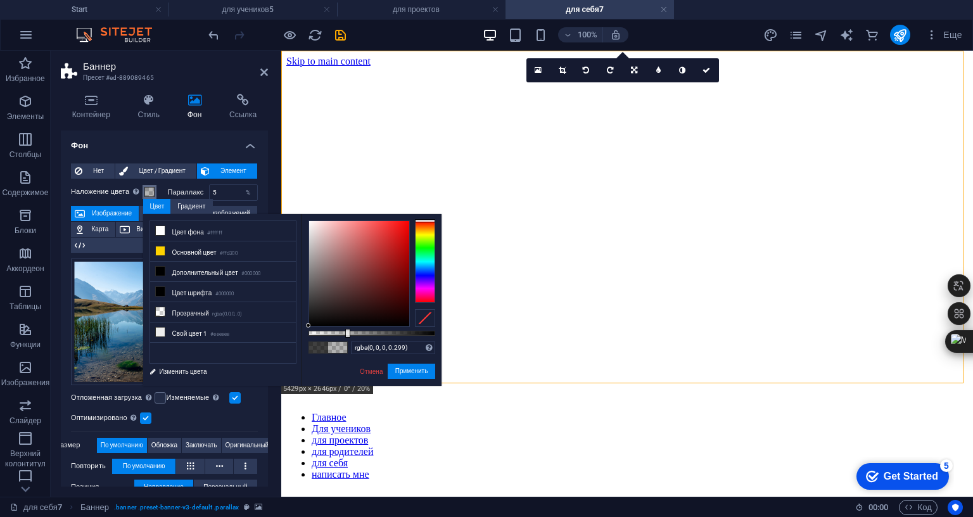
type input "rgba(0, 0, 0, 0.304)"
drag, startPoint x: 408, startPoint y: 333, endPoint x: 347, endPoint y: 349, distance: 62.8
click at [347, 349] on div "rgba(0, 0, 0, 0.304) Поддерживаемые форматы #0852ed rgb(8, 82, 237) rgba(8, 82,…" at bounding box center [371, 391] width 140 height 355
click at [409, 373] on button "Применить" at bounding box center [412, 371] width 48 height 15
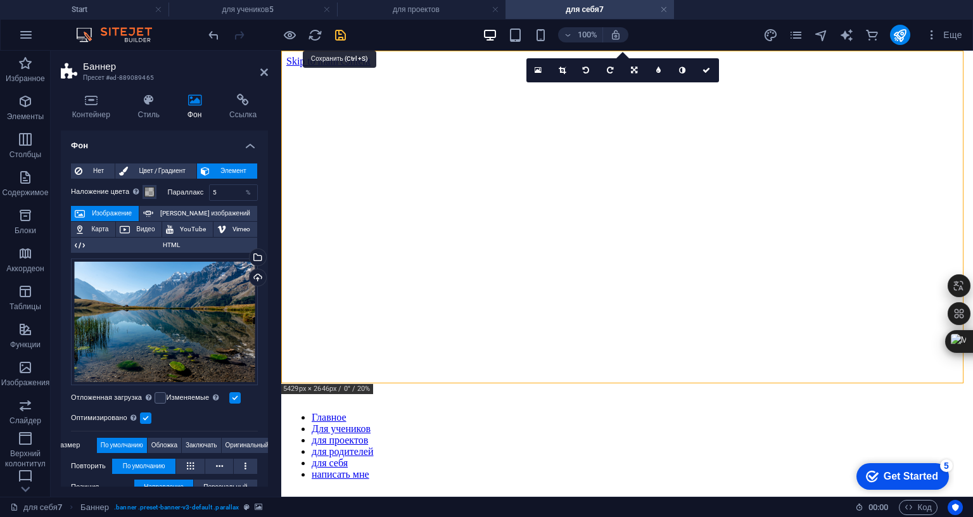
click at [342, 39] on icon "save" at bounding box center [340, 35] width 15 height 15
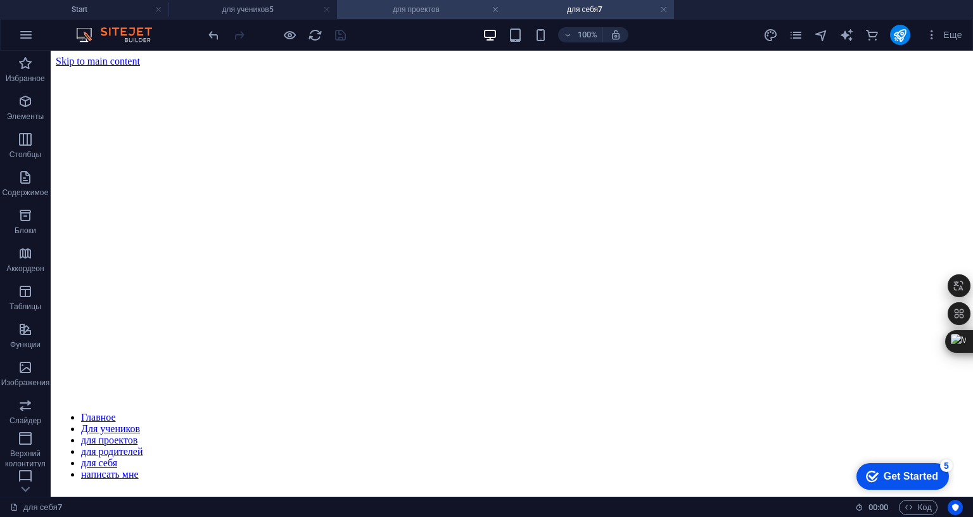
click at [426, 6] on h4 "для проектов" at bounding box center [421, 10] width 168 height 14
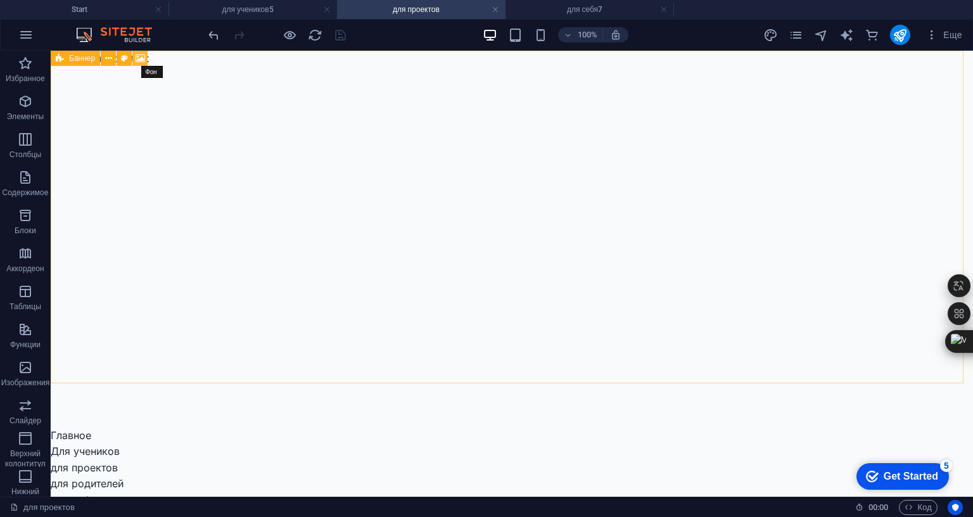
click at [142, 56] on icon at bounding box center [141, 58] width 10 height 13
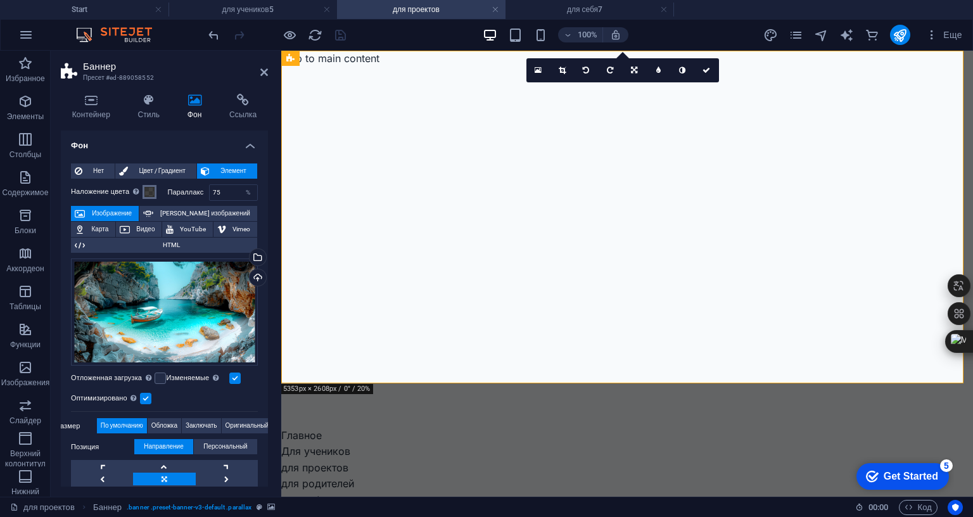
click at [151, 193] on span at bounding box center [149, 192] width 10 height 10
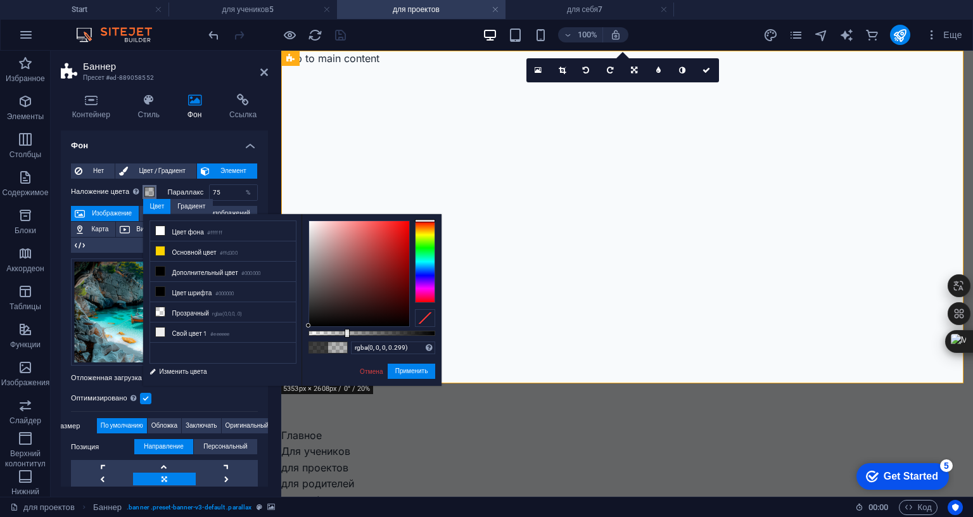
type input "rgba(0, 0, 0, 0.304)"
drag, startPoint x: 393, startPoint y: 331, endPoint x: 347, endPoint y: 331, distance: 45.6
click at [347, 331] on div at bounding box center [371, 333] width 127 height 5
click at [407, 370] on button "Применить" at bounding box center [412, 371] width 48 height 15
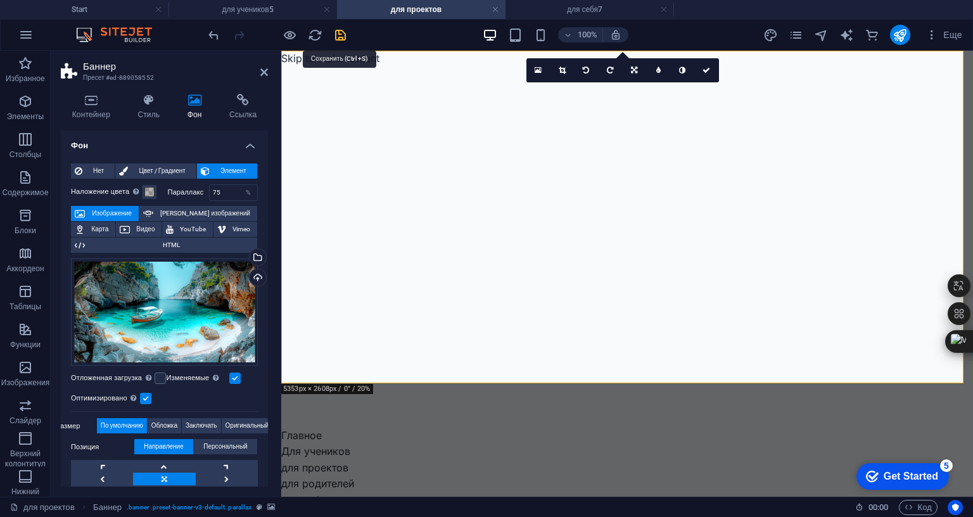
click at [340, 37] on icon "save" at bounding box center [340, 35] width 15 height 15
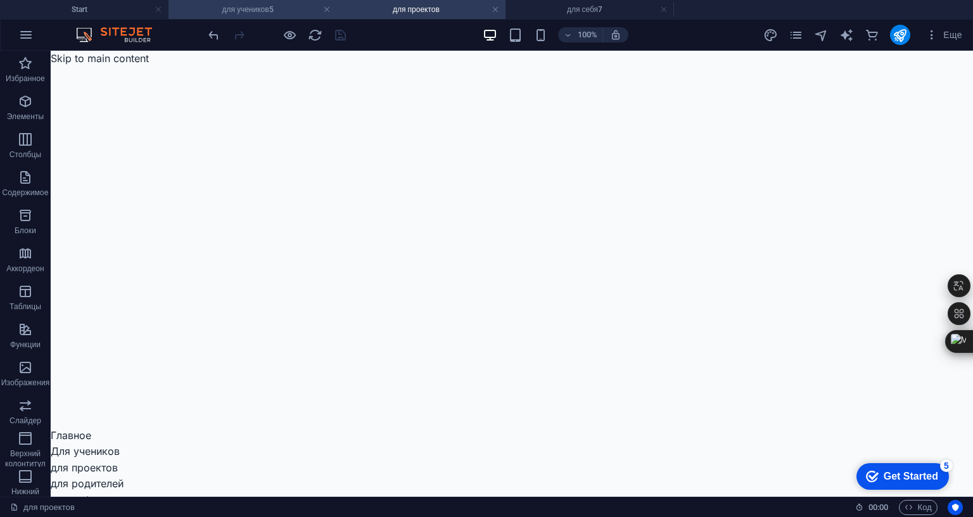
click at [289, 4] on h4 "для учеников5" at bounding box center [252, 10] width 168 height 14
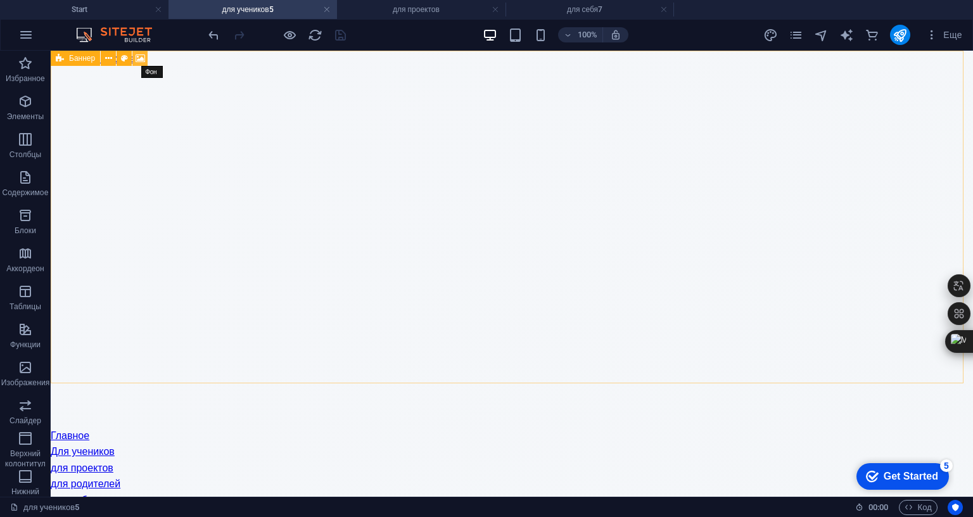
click at [141, 56] on icon at bounding box center [141, 58] width 10 height 13
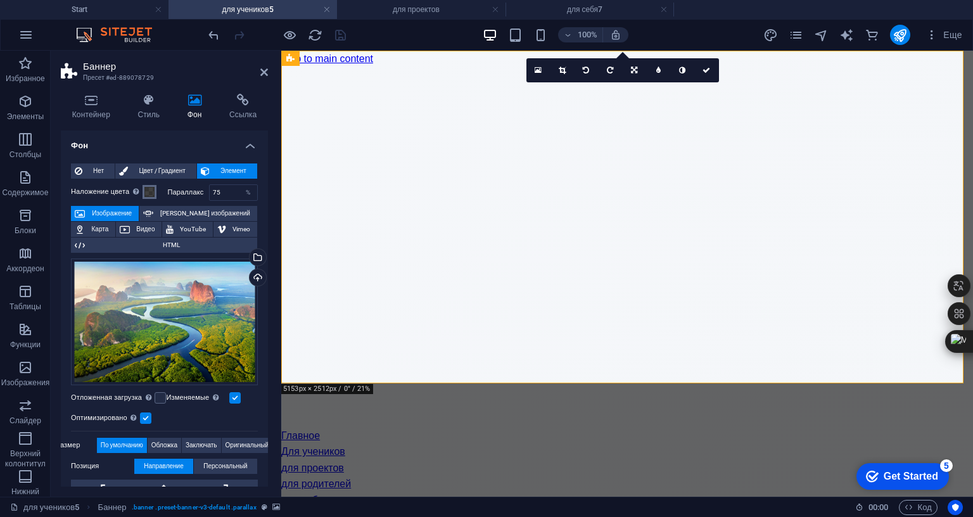
click at [148, 189] on span at bounding box center [149, 192] width 10 height 10
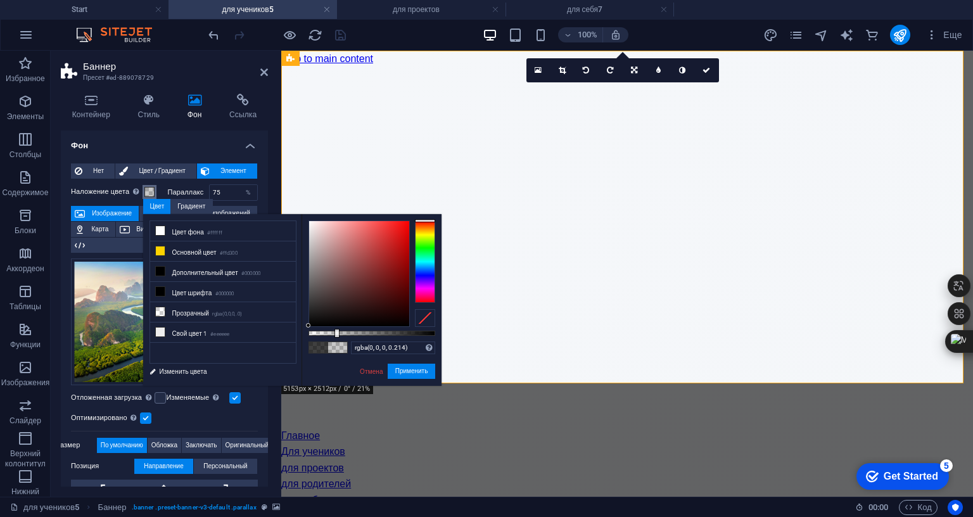
click at [336, 332] on div at bounding box center [371, 333] width 127 height 5
type input "rgba(0, 0, 0, 0.269)"
drag, startPoint x: 336, startPoint y: 332, endPoint x: 343, endPoint y: 331, distance: 7.1
click at [343, 331] on div at bounding box center [343, 333] width 5 height 9
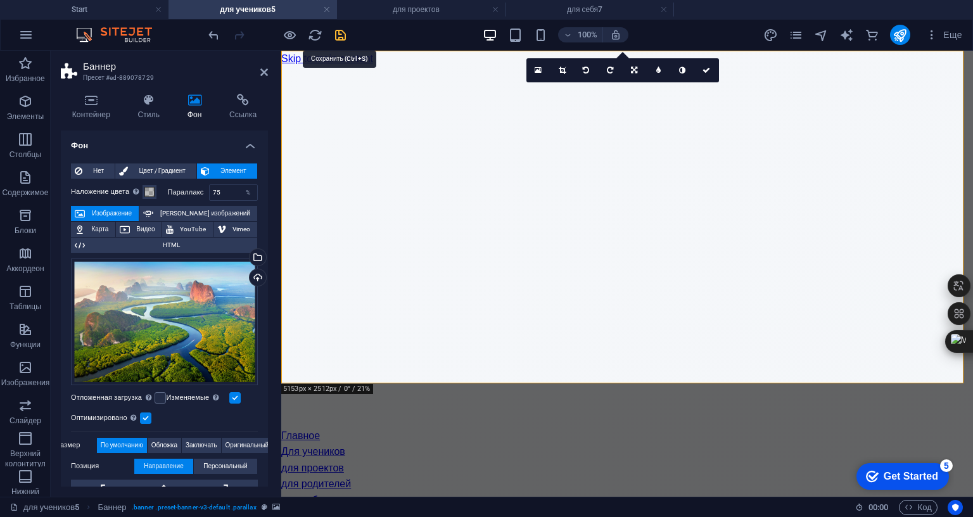
click at [338, 32] on icon "save" at bounding box center [340, 35] width 15 height 15
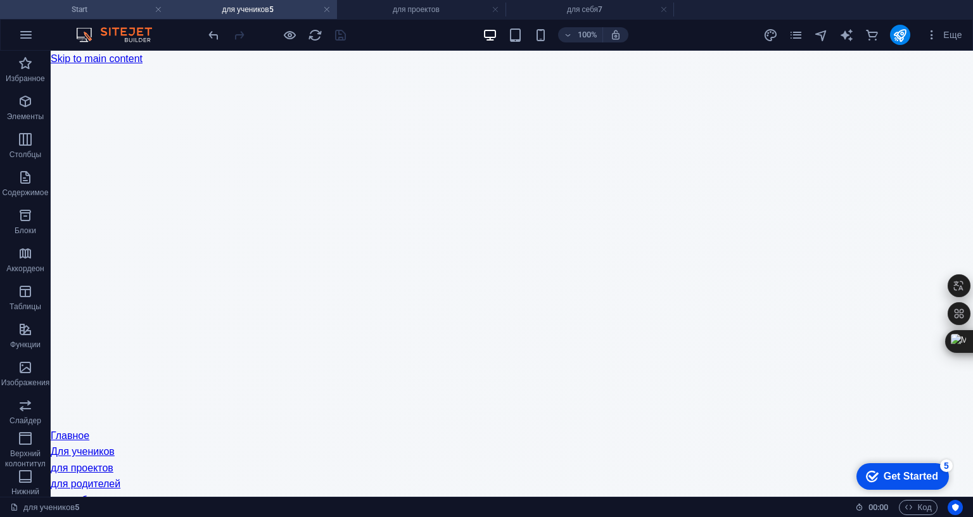
click at [113, 6] on h4 "Start" at bounding box center [84, 10] width 168 height 14
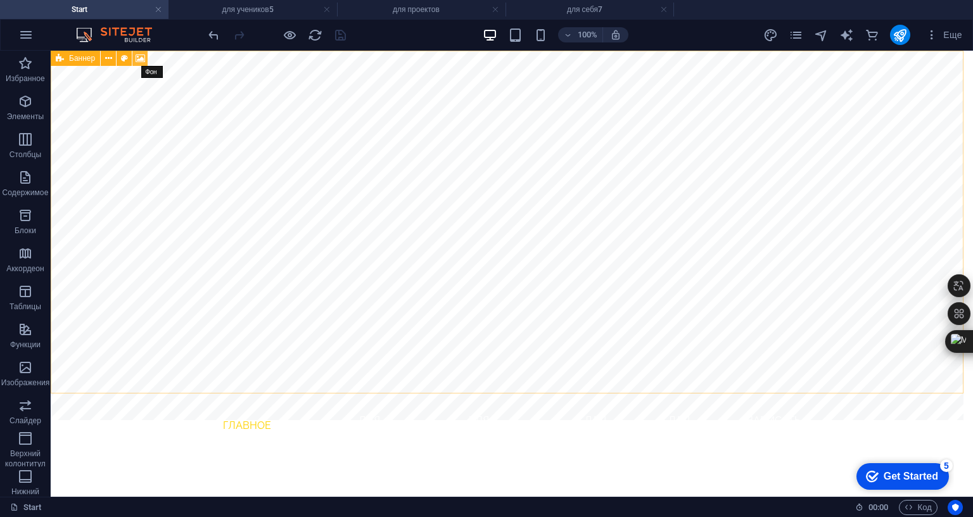
click at [140, 58] on icon at bounding box center [141, 58] width 10 height 13
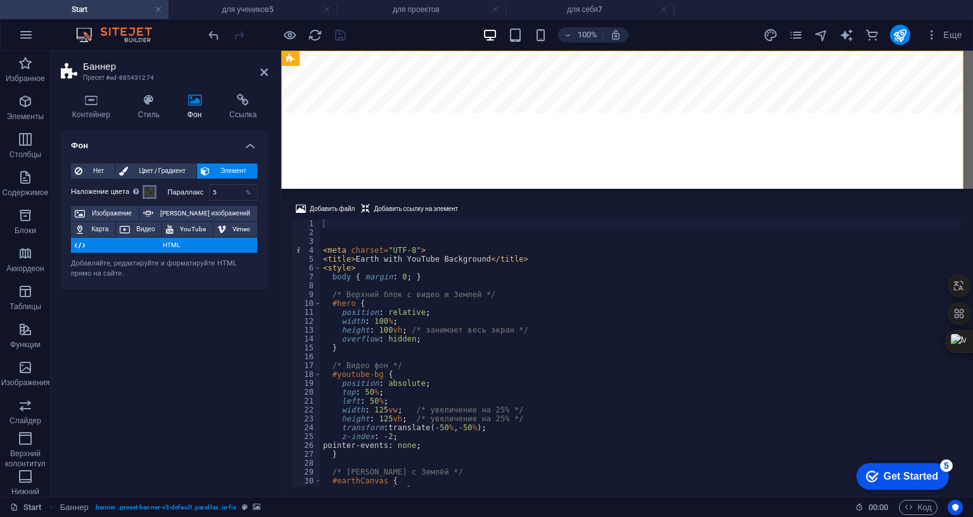
click at [155, 192] on span at bounding box center [149, 192] width 10 height 10
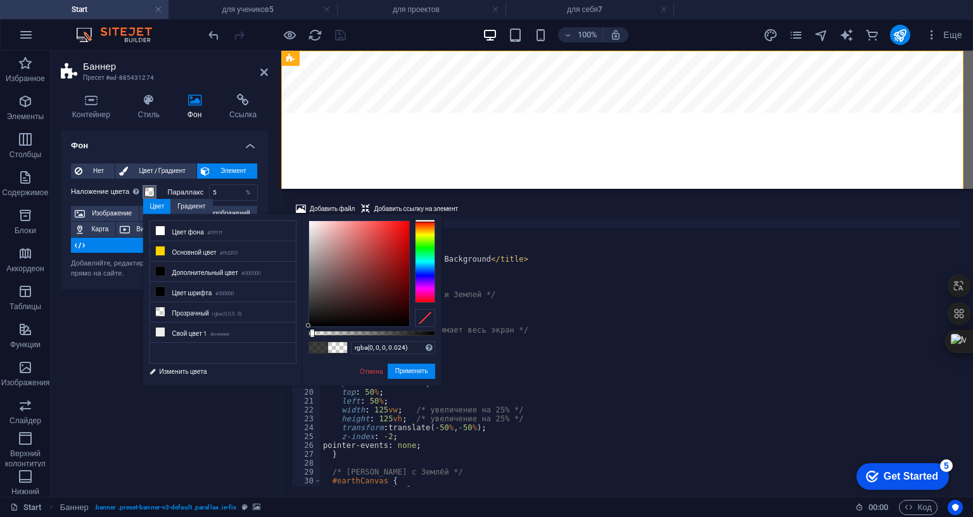
drag, startPoint x: 327, startPoint y: 333, endPoint x: 312, endPoint y: 334, distance: 14.6
click at [312, 334] on div at bounding box center [371, 333] width 127 height 5
click at [319, 332] on div at bounding box center [320, 333] width 5 height 9
click at [416, 374] on button "Применить" at bounding box center [412, 371] width 48 height 15
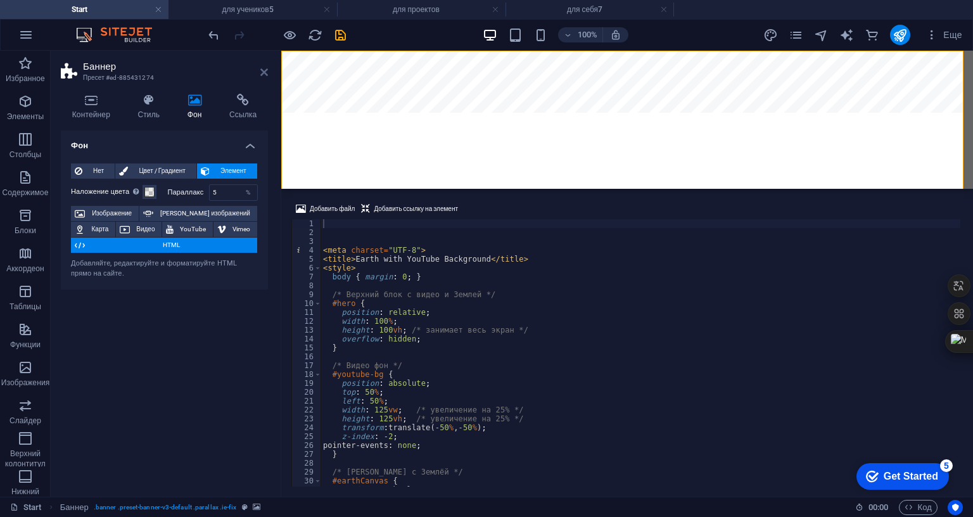
click at [267, 67] on icon at bounding box center [264, 72] width 8 height 10
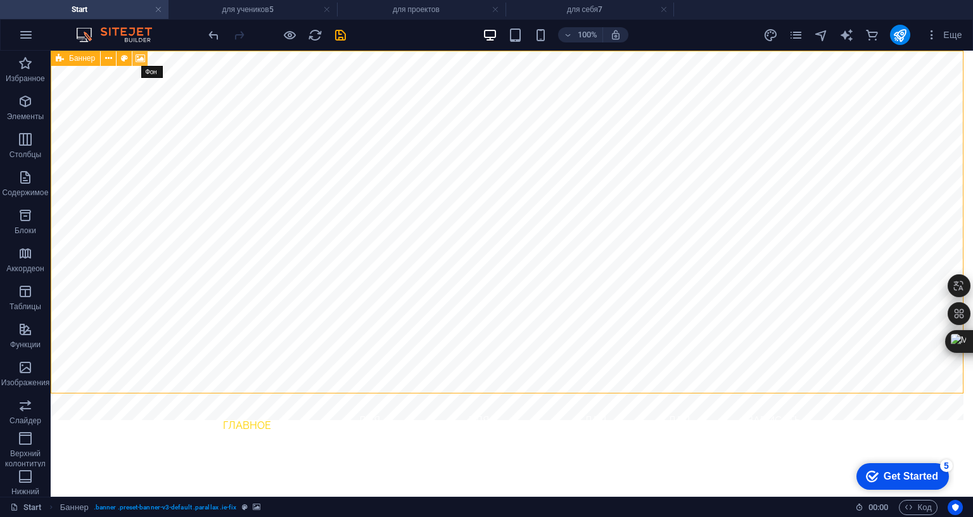
click at [139, 55] on icon at bounding box center [141, 58] width 10 height 13
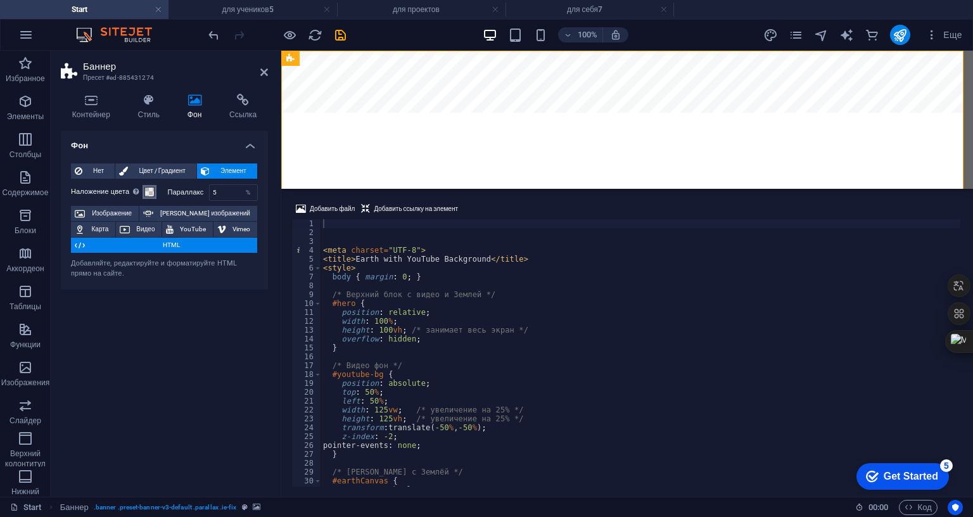
click at [146, 194] on span at bounding box center [149, 192] width 10 height 10
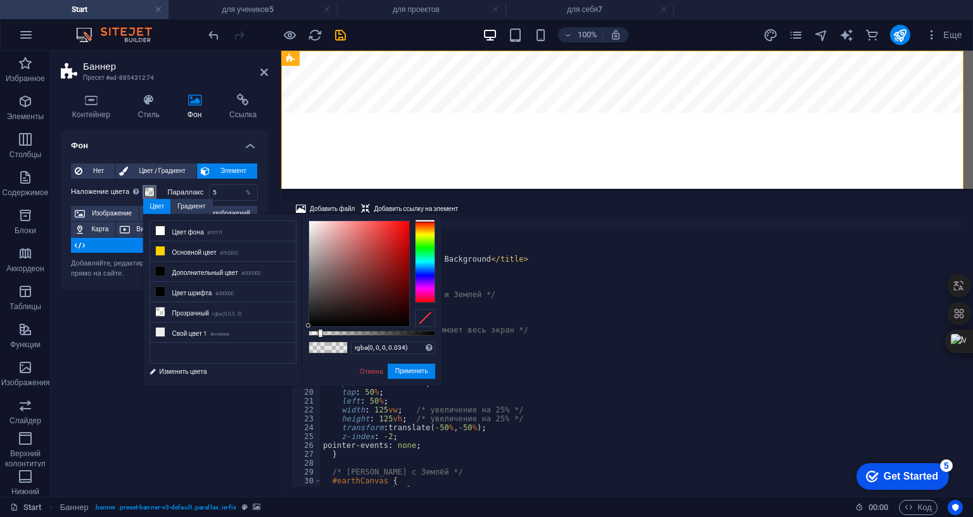
type input "rgba(0, 0, 0, 0)"
drag, startPoint x: 319, startPoint y: 334, endPoint x: 289, endPoint y: 340, distance: 30.2
click at [289, 340] on div "less Цвет фона #ffffff Основной цвет #ffd300 Дополнительный цвет #000000 Цвет ш…" at bounding box center [292, 300] width 298 height 172
click at [414, 371] on button "Применить" at bounding box center [412, 371] width 48 height 15
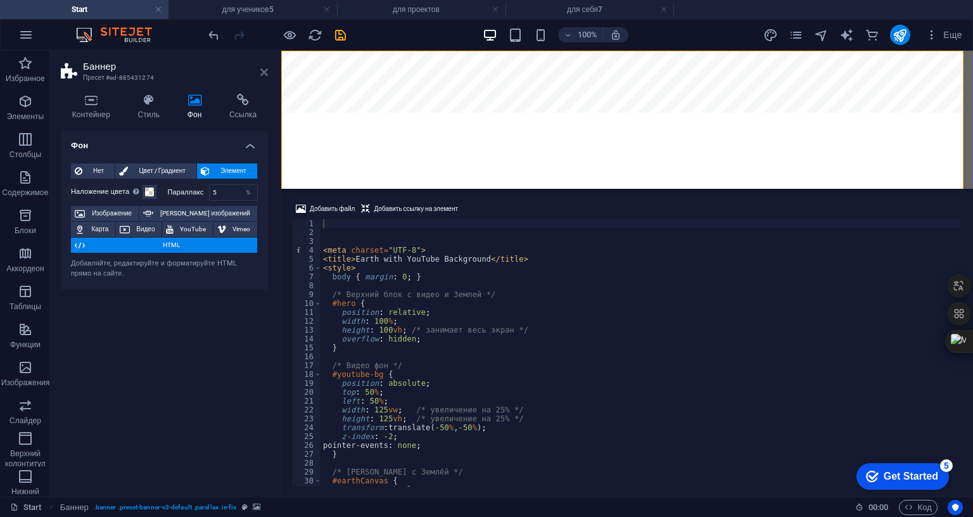
click at [262, 70] on icon at bounding box center [264, 72] width 8 height 10
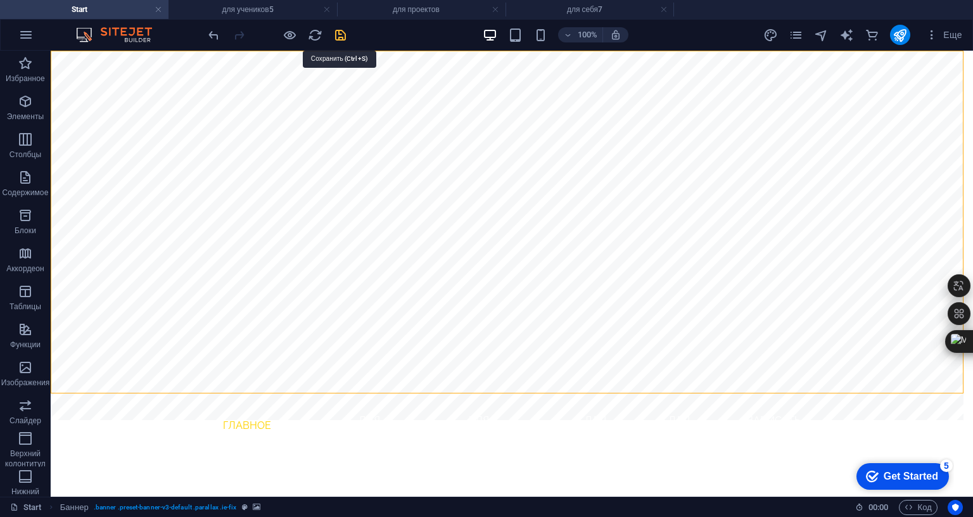
click at [338, 30] on icon "save" at bounding box center [340, 35] width 15 height 15
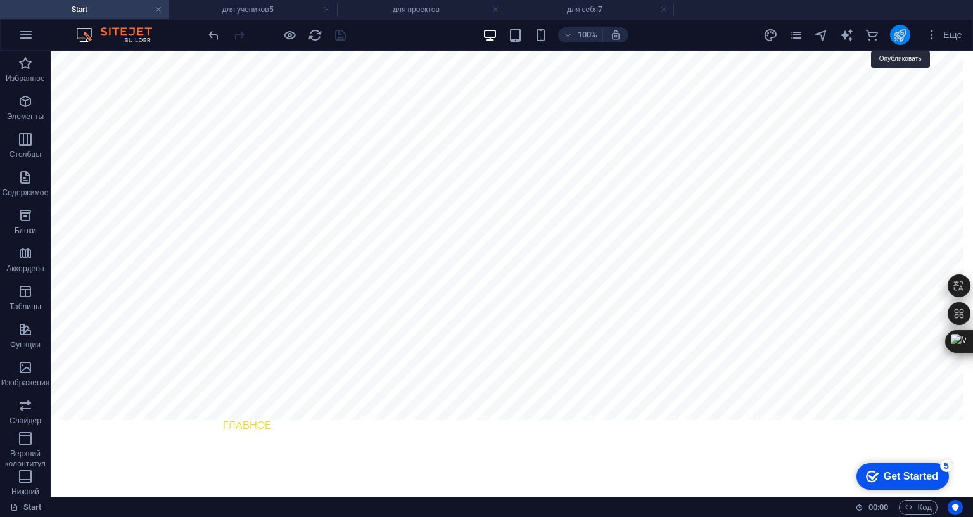
click at [903, 32] on icon "publish" at bounding box center [899, 35] width 15 height 15
